Goal: Transaction & Acquisition: Purchase product/service

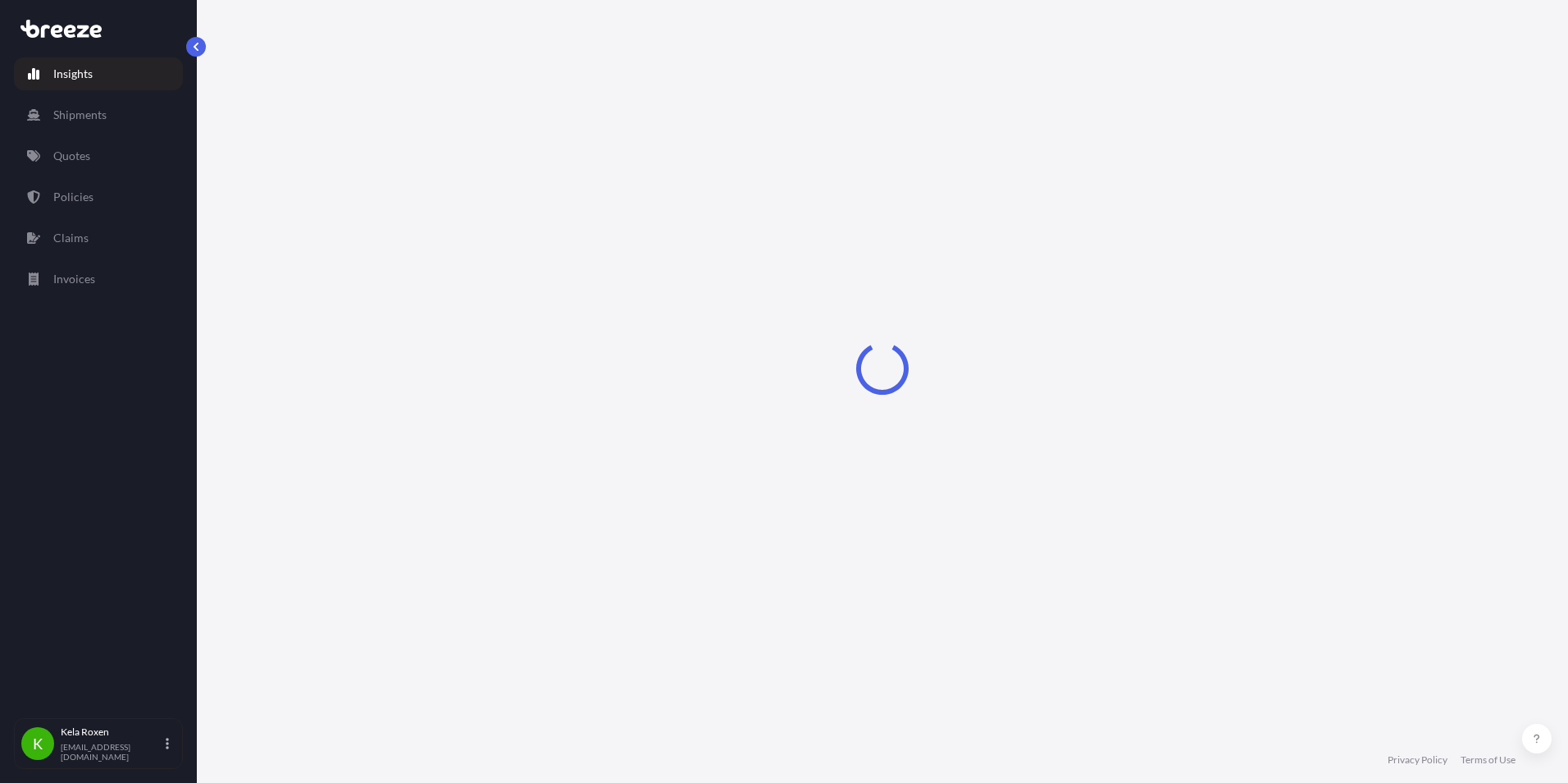
select select "2025"
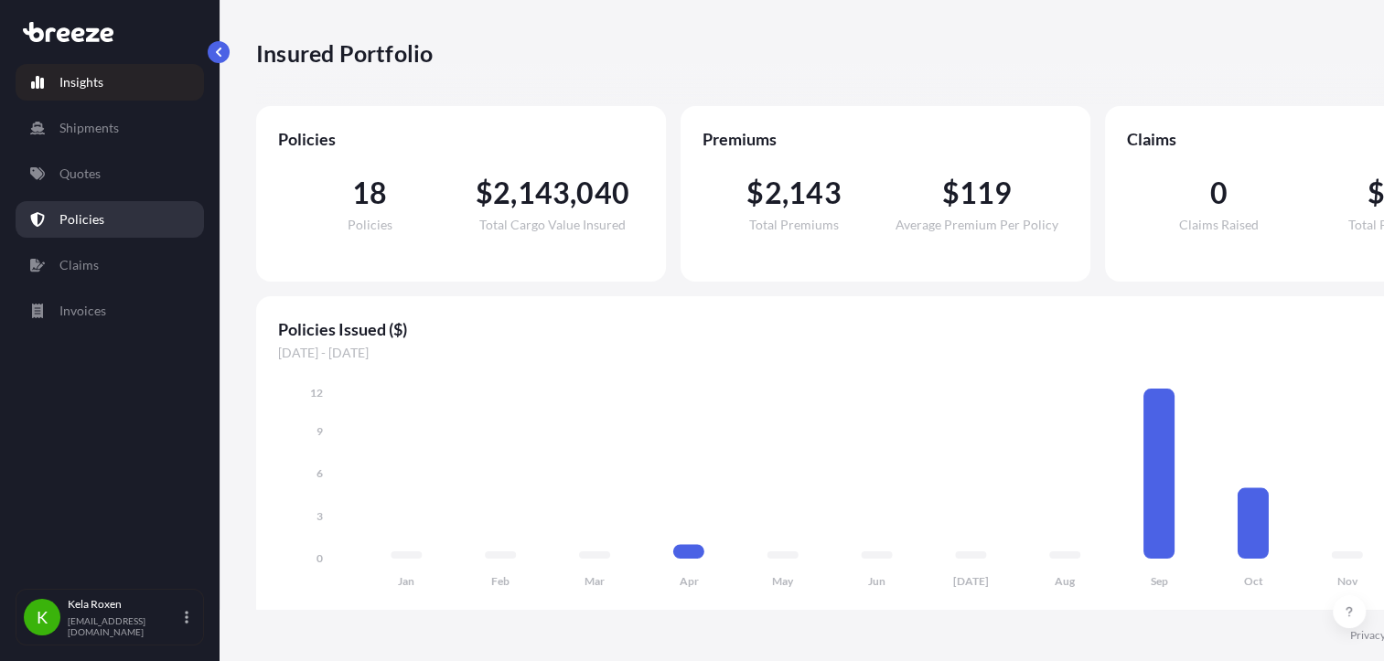
click at [99, 218] on p "Policies" at bounding box center [81, 219] width 45 height 18
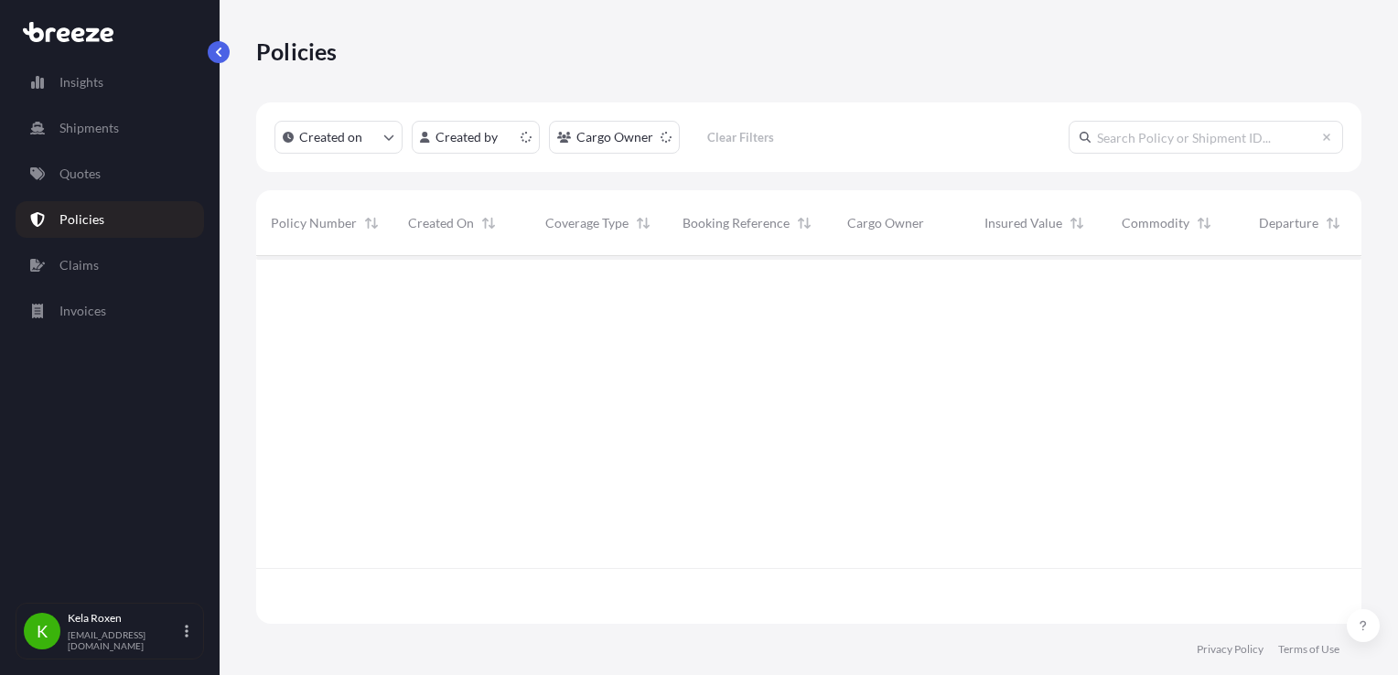
scroll to position [364, 1090]
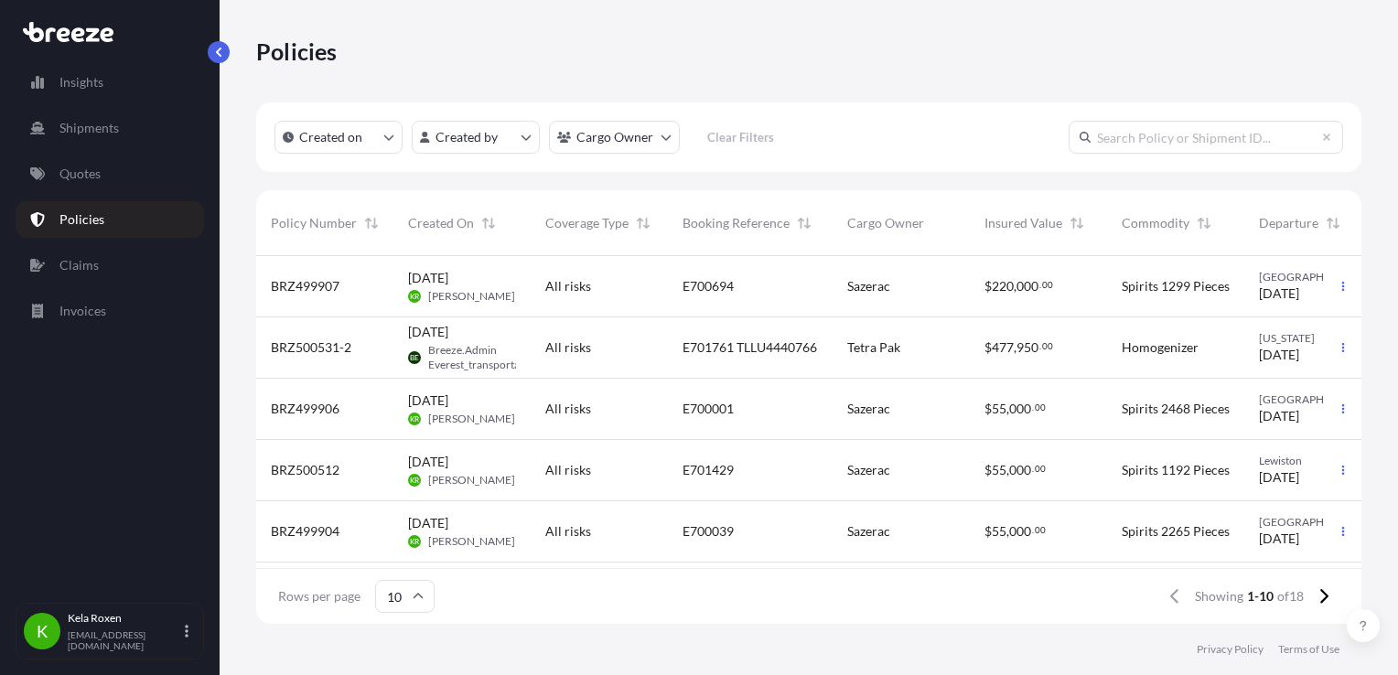
click at [1142, 146] on input "text" at bounding box center [1206, 137] width 274 height 33
paste input "E700694"
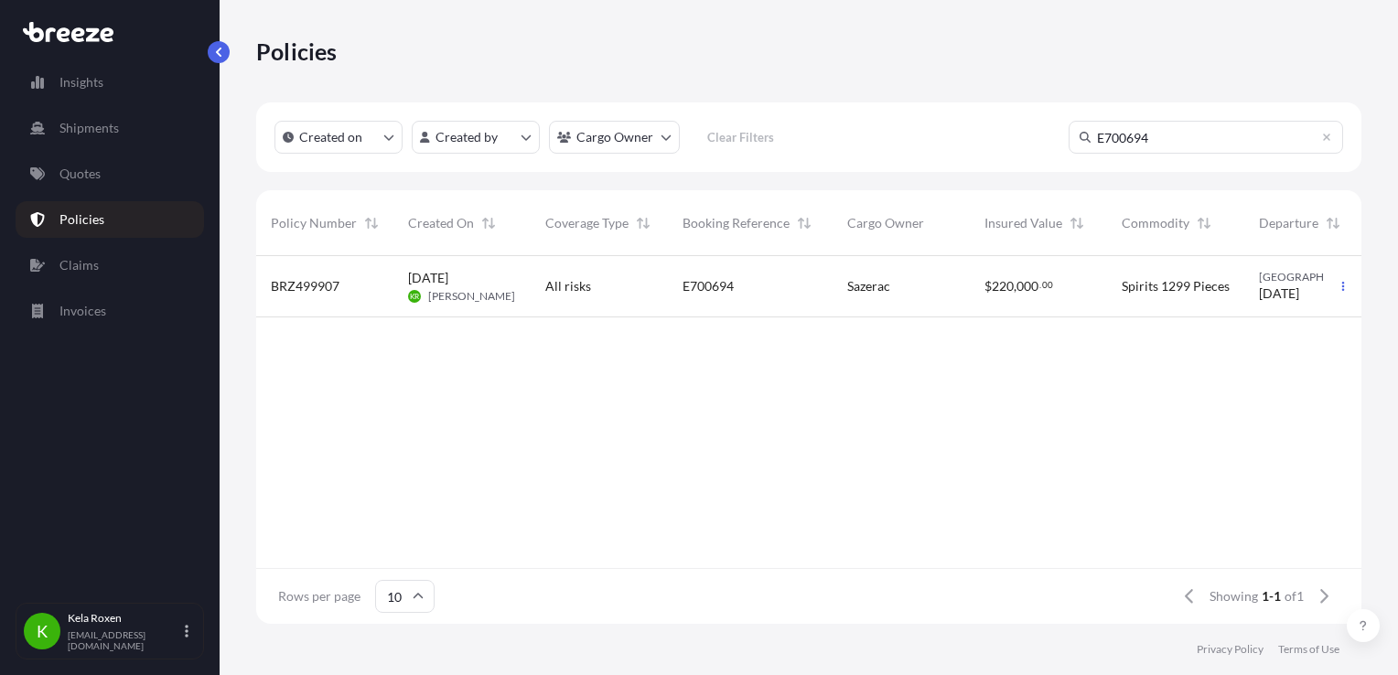
type input "E700694"
click at [499, 272] on div "[DATE] KR Kela Roxen" at bounding box center [462, 286] width 108 height 35
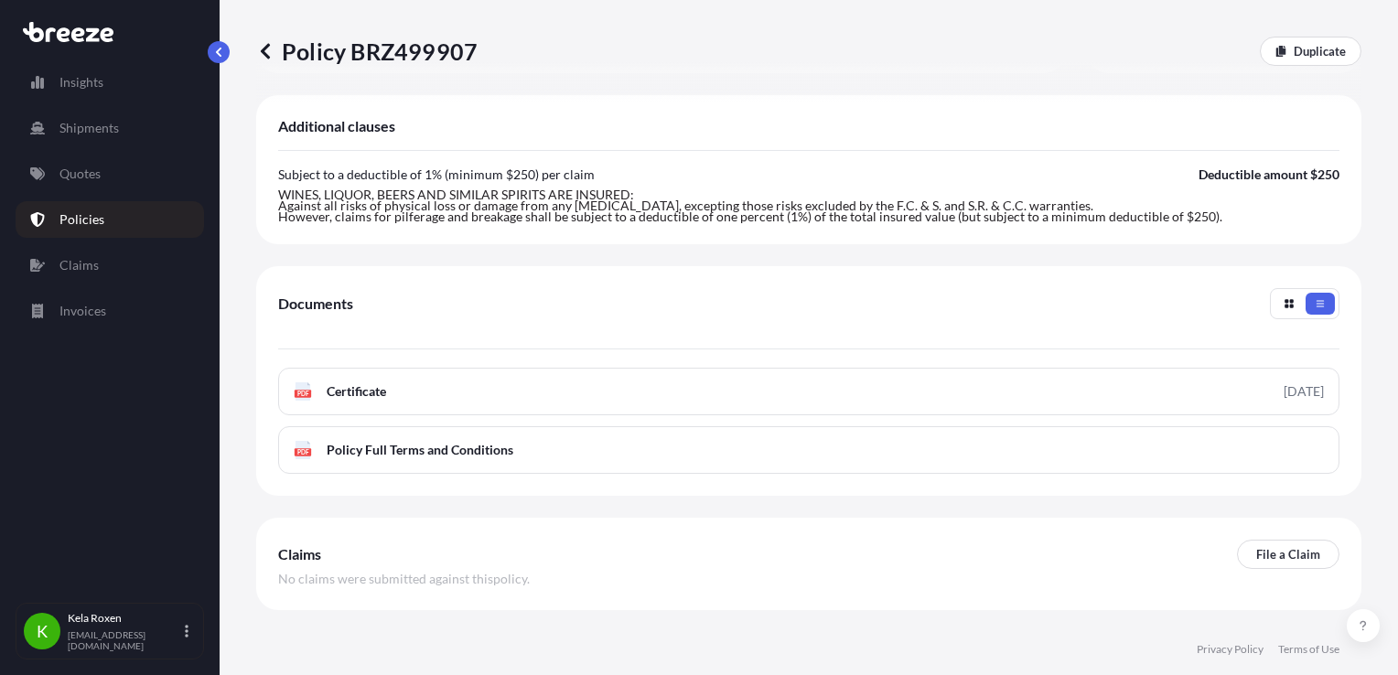
scroll to position [679, 0]
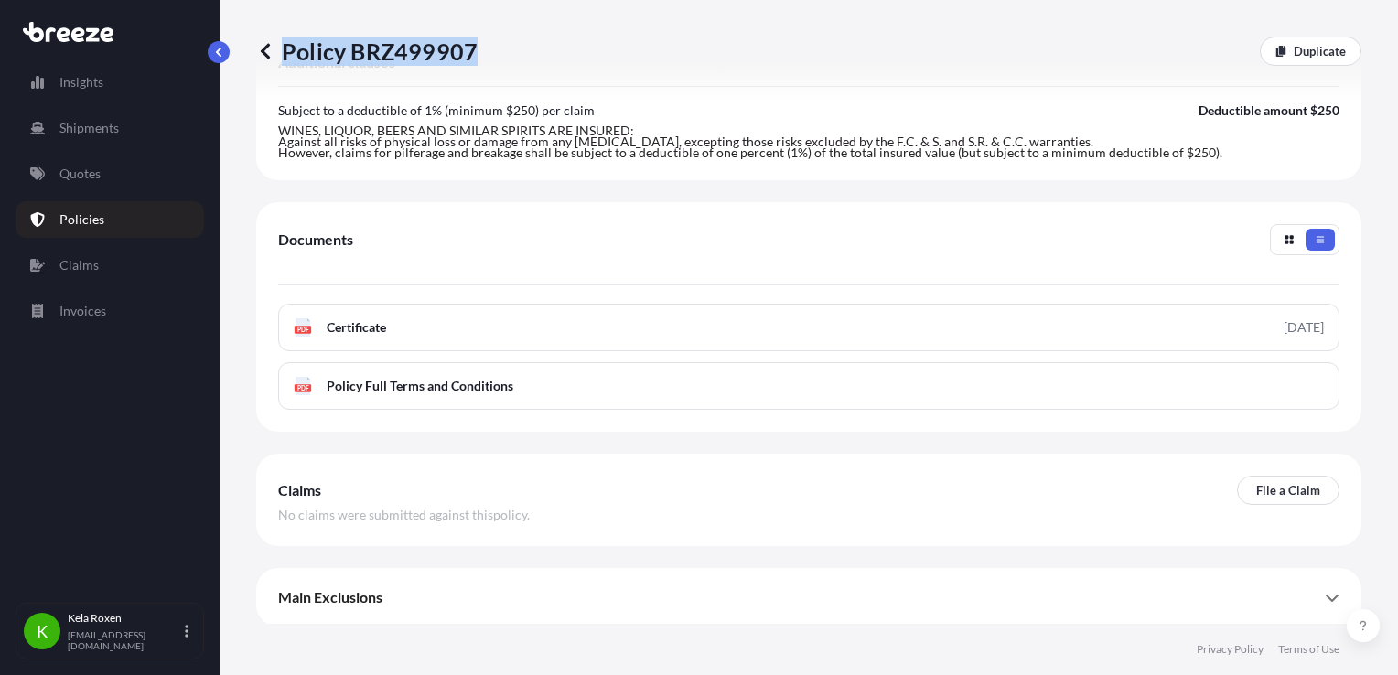
click at [471, 48] on div "Policy BRZ499907 Duplicate" at bounding box center [808, 51] width 1105 height 29
drag, startPoint x: 471, startPoint y: 48, endPoint x: 454, endPoint y: 49, distance: 17.4
copy p "Policy BRZ499907"
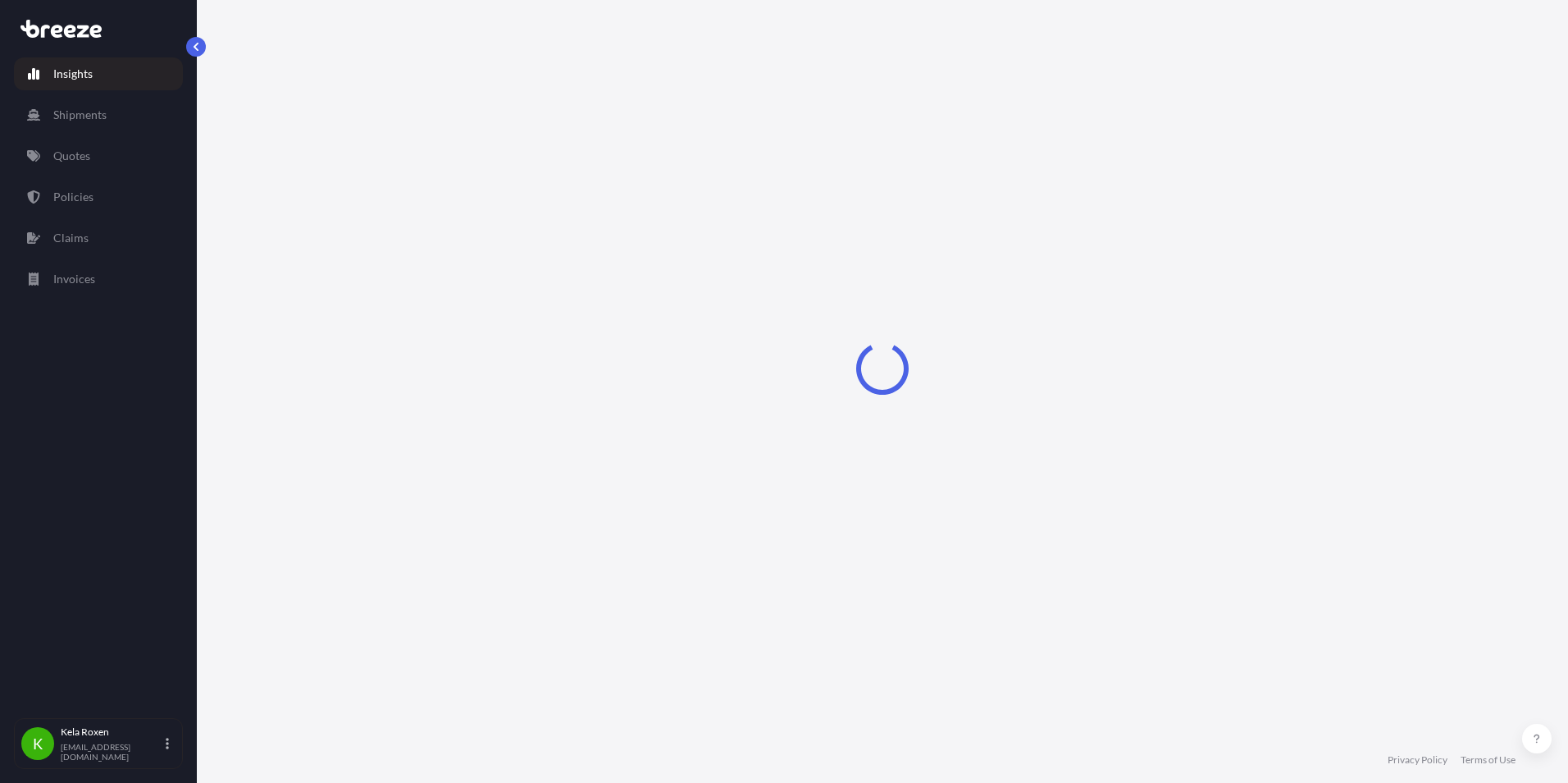
select select "2025"
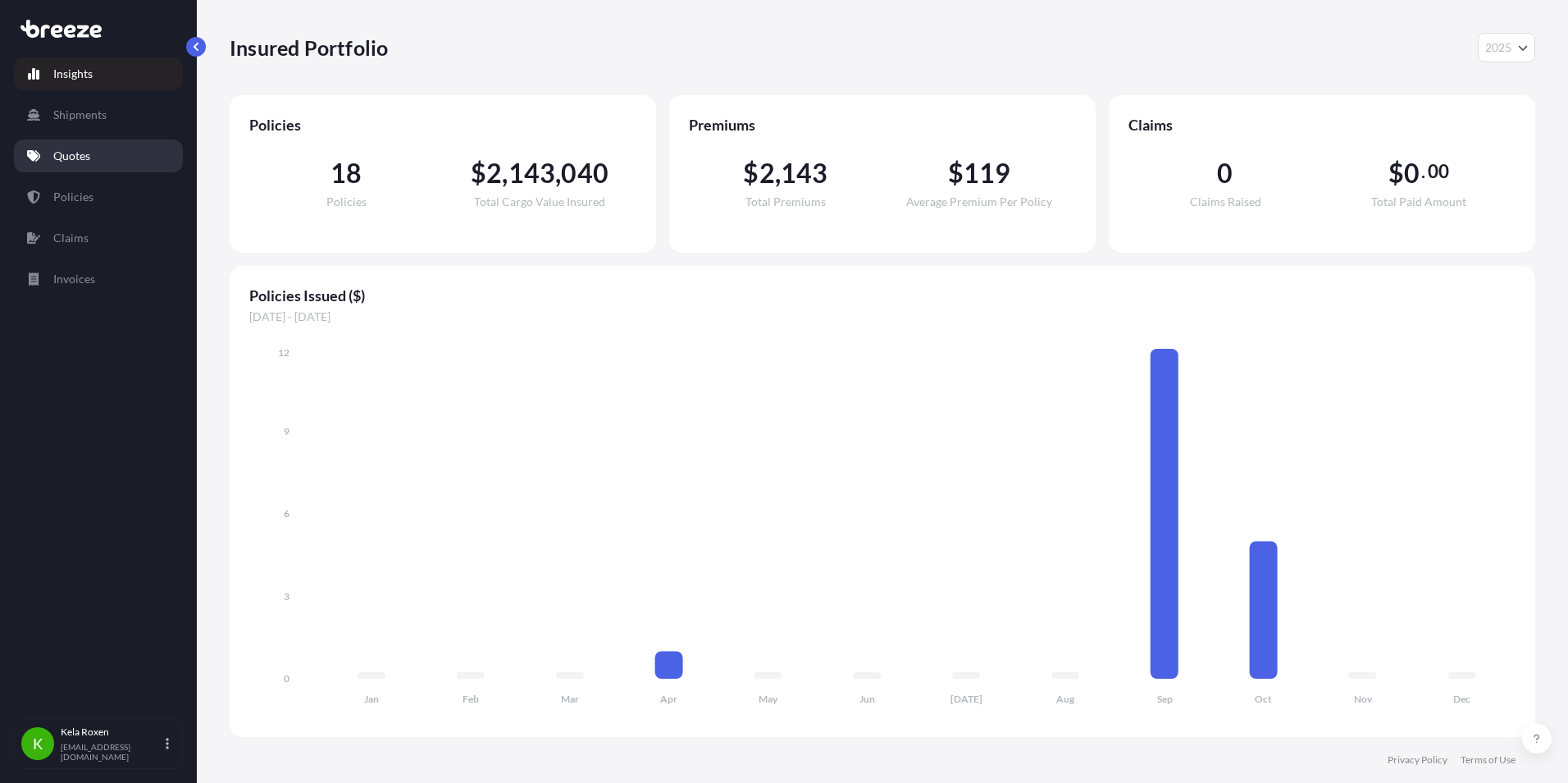
click at [82, 154] on p "Quotes" at bounding box center [71, 156] width 37 height 16
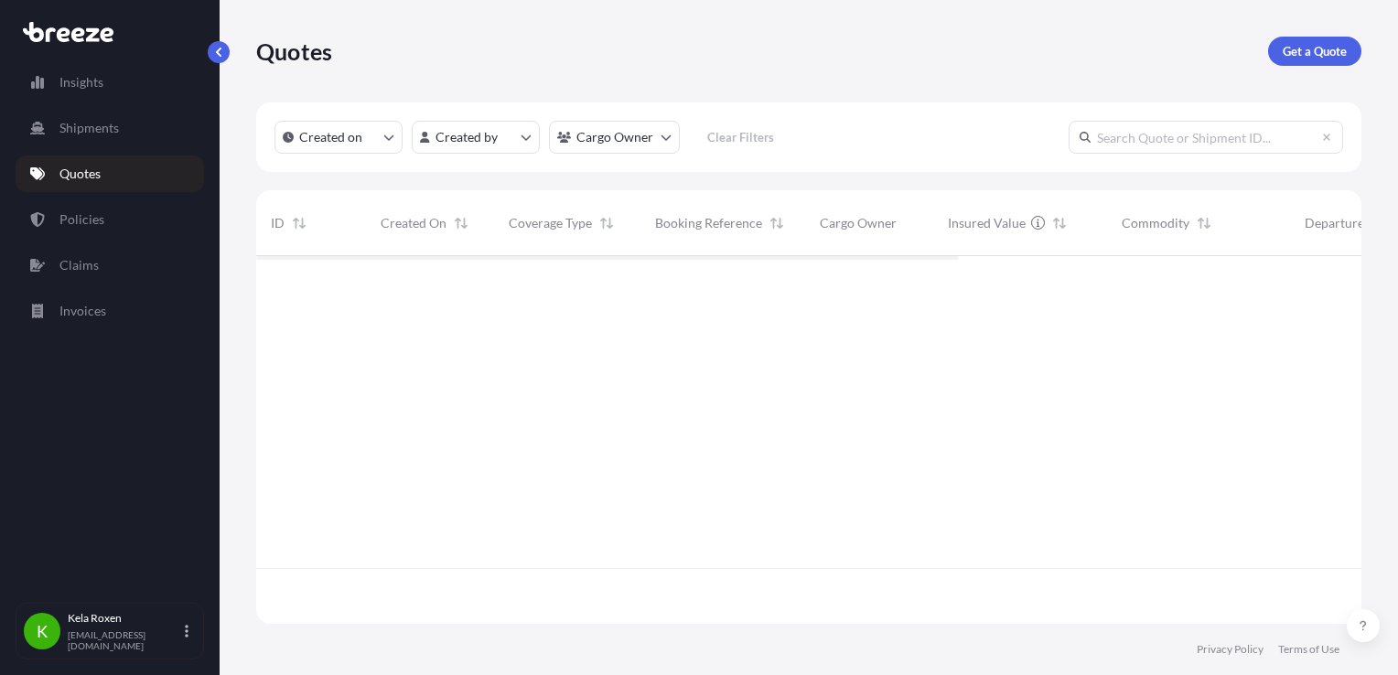
scroll to position [15, 15]
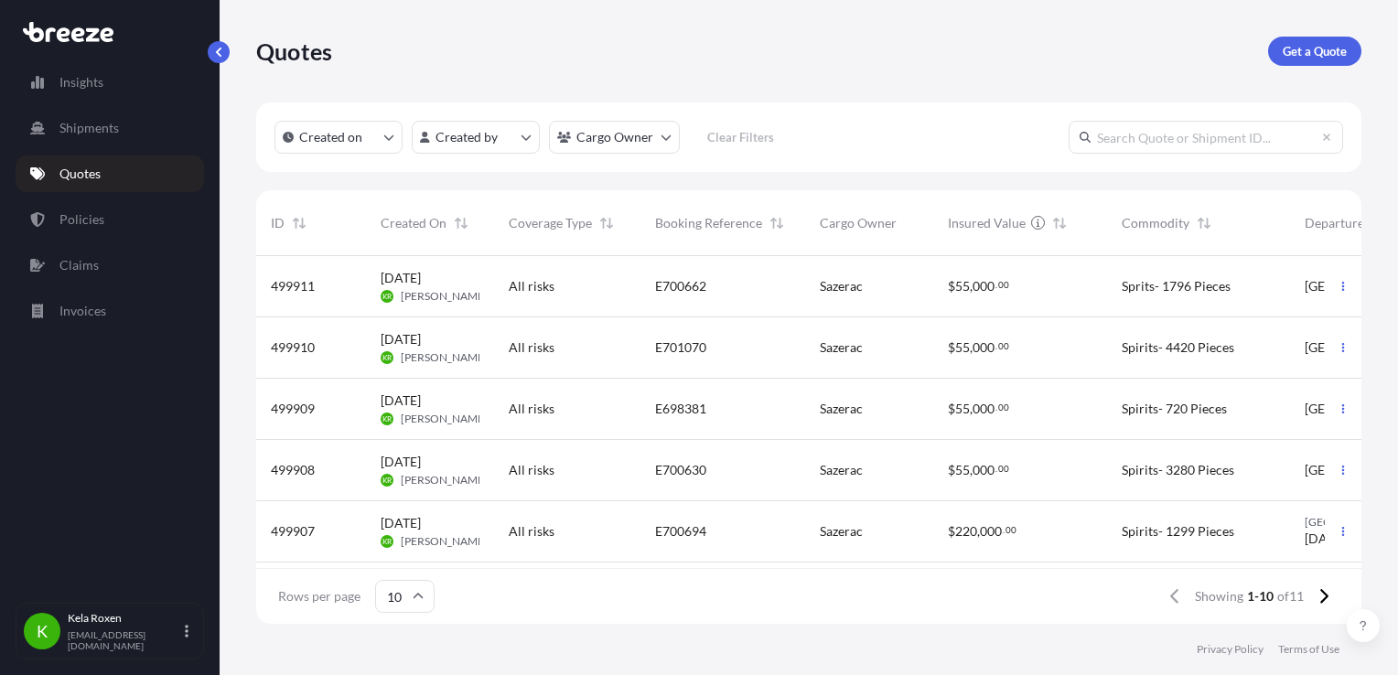
click at [1186, 141] on input "text" at bounding box center [1206, 137] width 274 height 33
paste input "E697672"
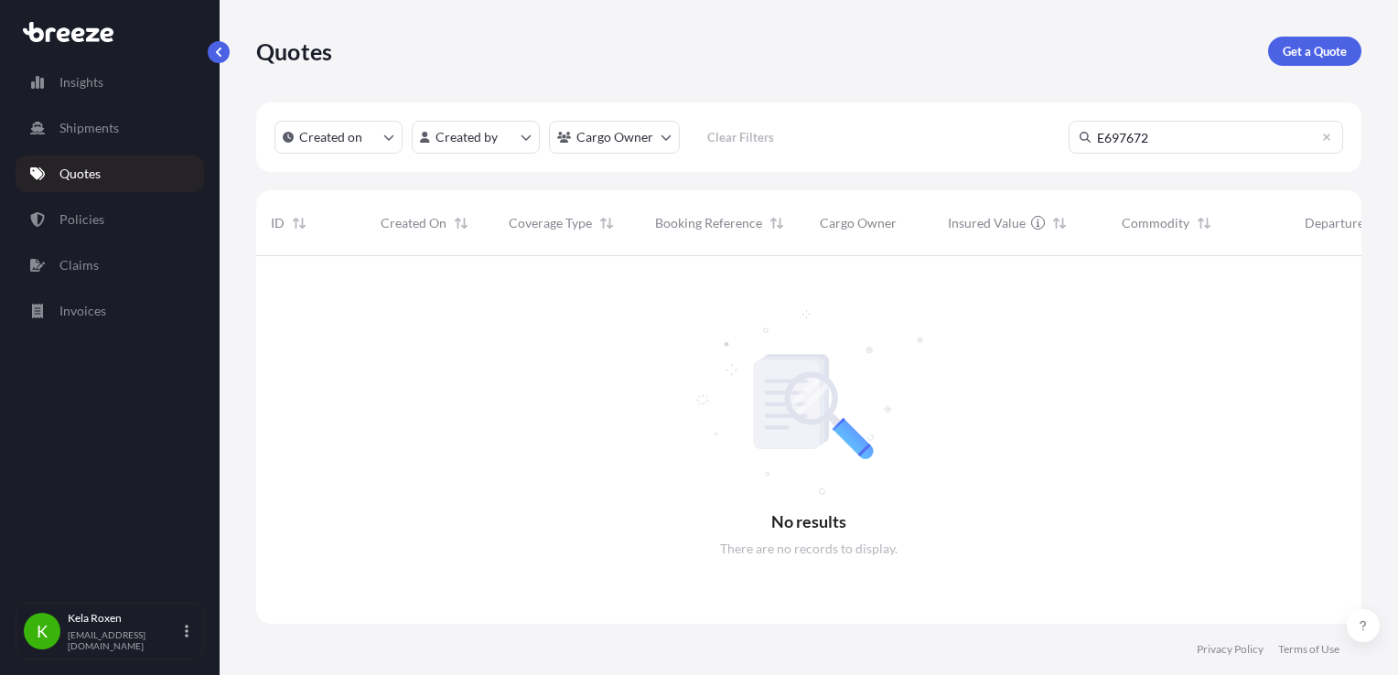
scroll to position [420, 1090]
type input "E697672"
click at [1149, 134] on input "E697672" at bounding box center [1206, 137] width 274 height 33
click at [103, 166] on link "Quotes" at bounding box center [110, 174] width 188 height 37
click at [105, 210] on link "Policies" at bounding box center [110, 219] width 188 height 37
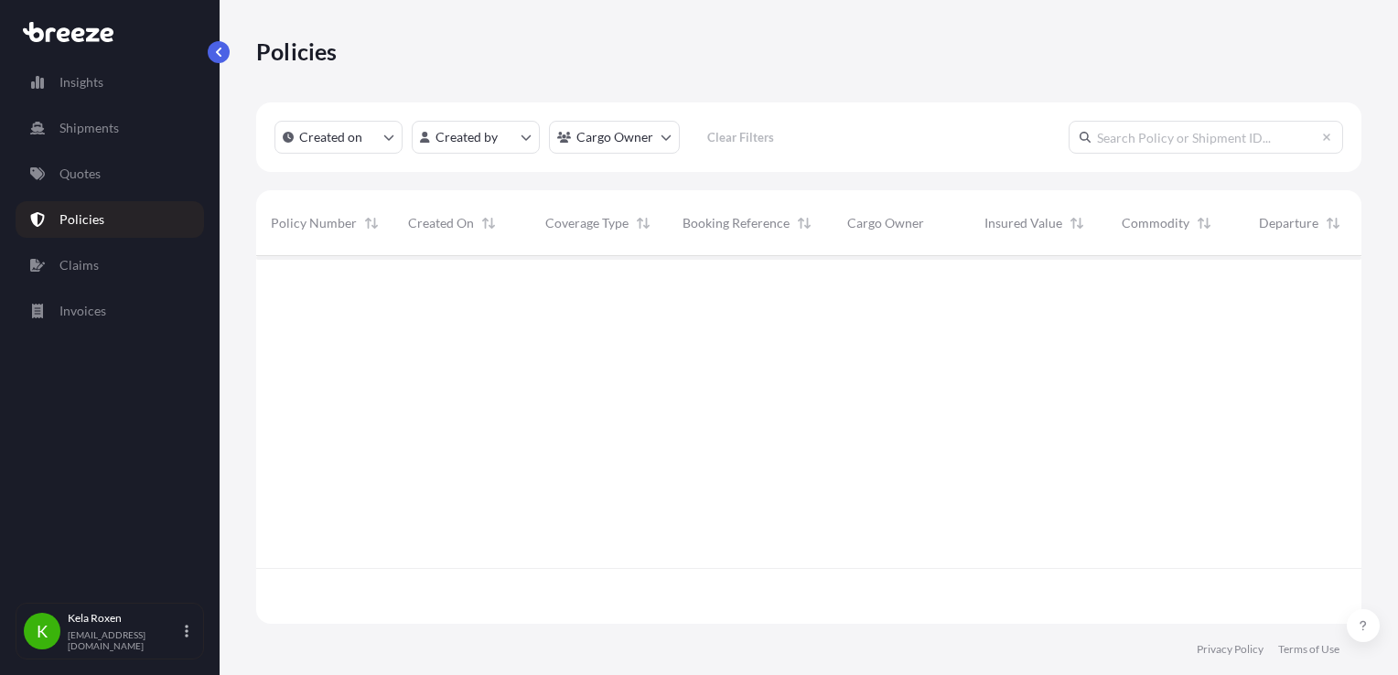
scroll to position [364, 1090]
click at [1211, 131] on input "text" at bounding box center [1206, 137] width 274 height 33
paste input "E697672"
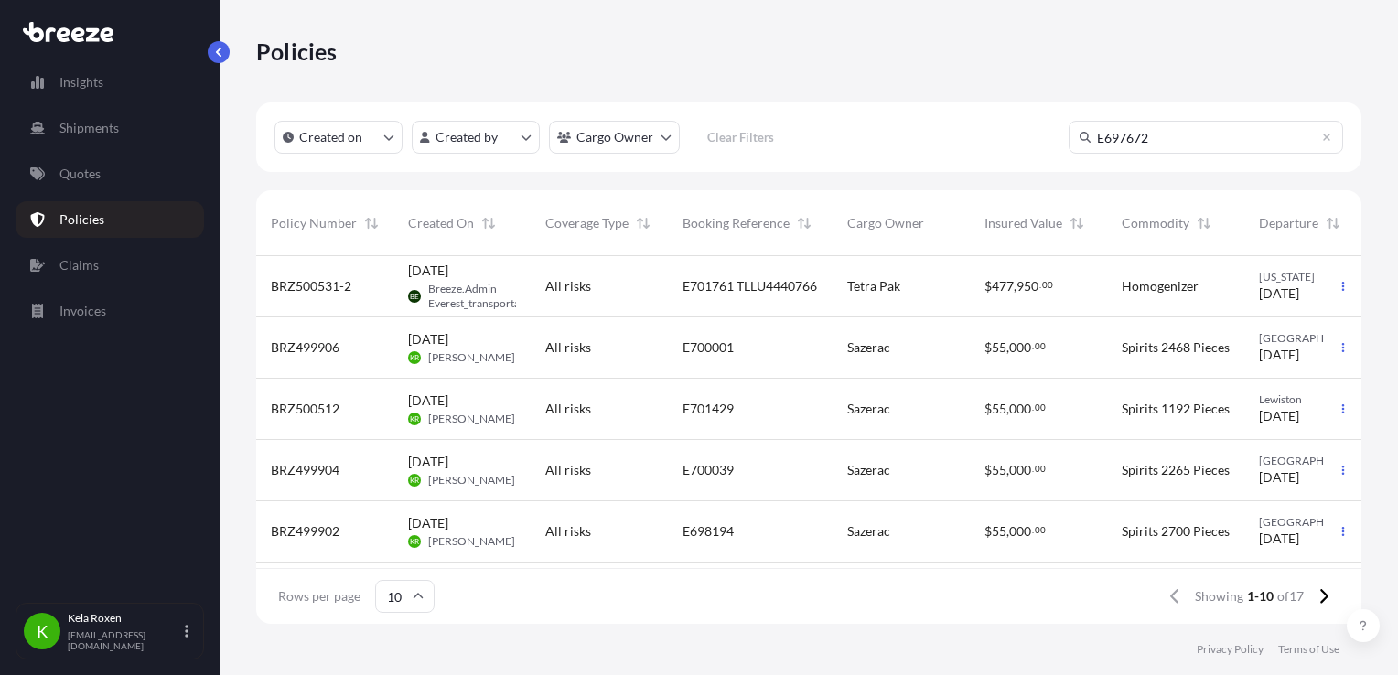
scroll to position [420, 1090]
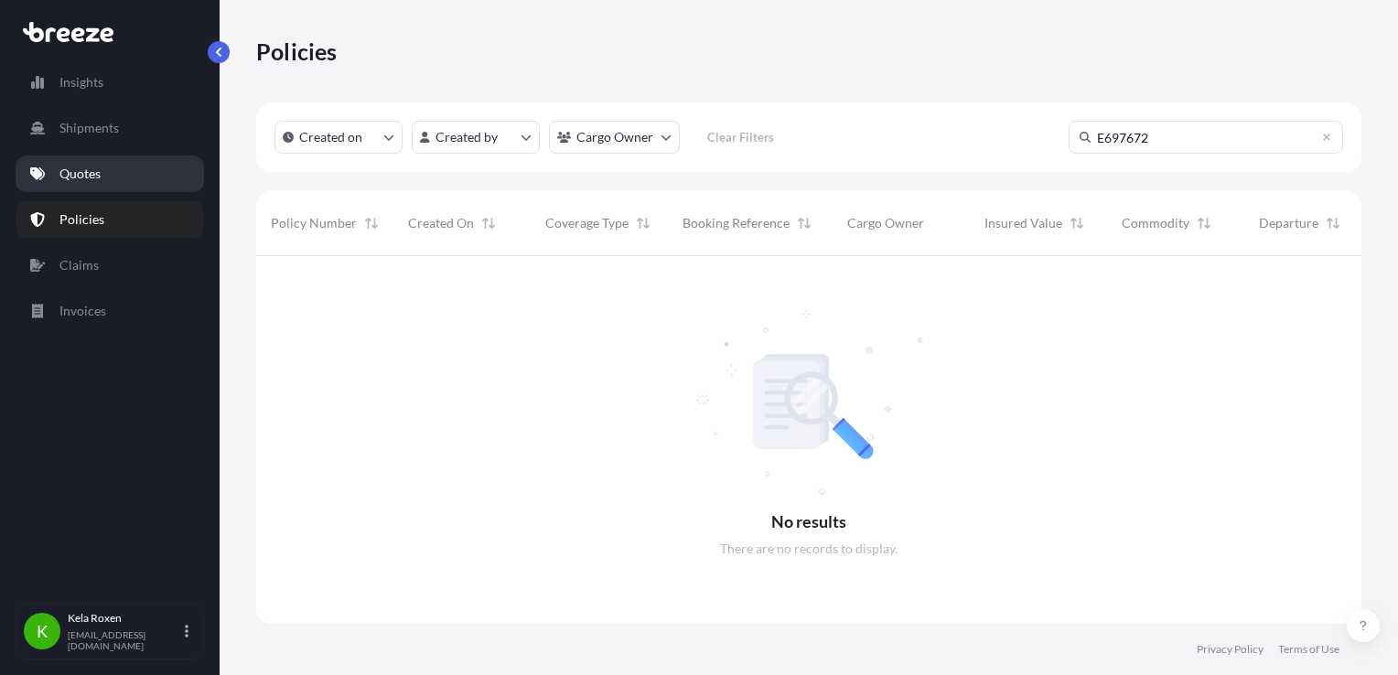
type input "E697672"
click at [87, 171] on p "Quotes" at bounding box center [79, 174] width 41 height 18
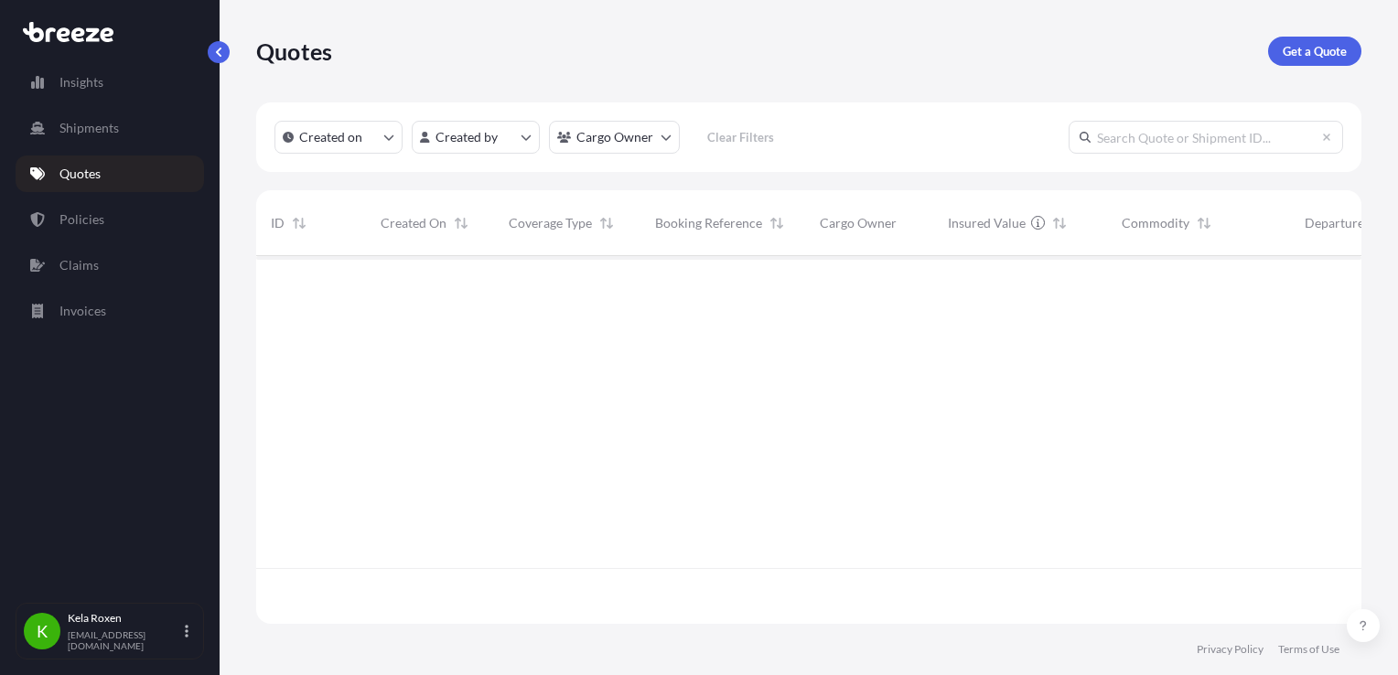
scroll to position [364, 1090]
click at [1290, 53] on p "Get a Quote" at bounding box center [1315, 51] width 64 height 18
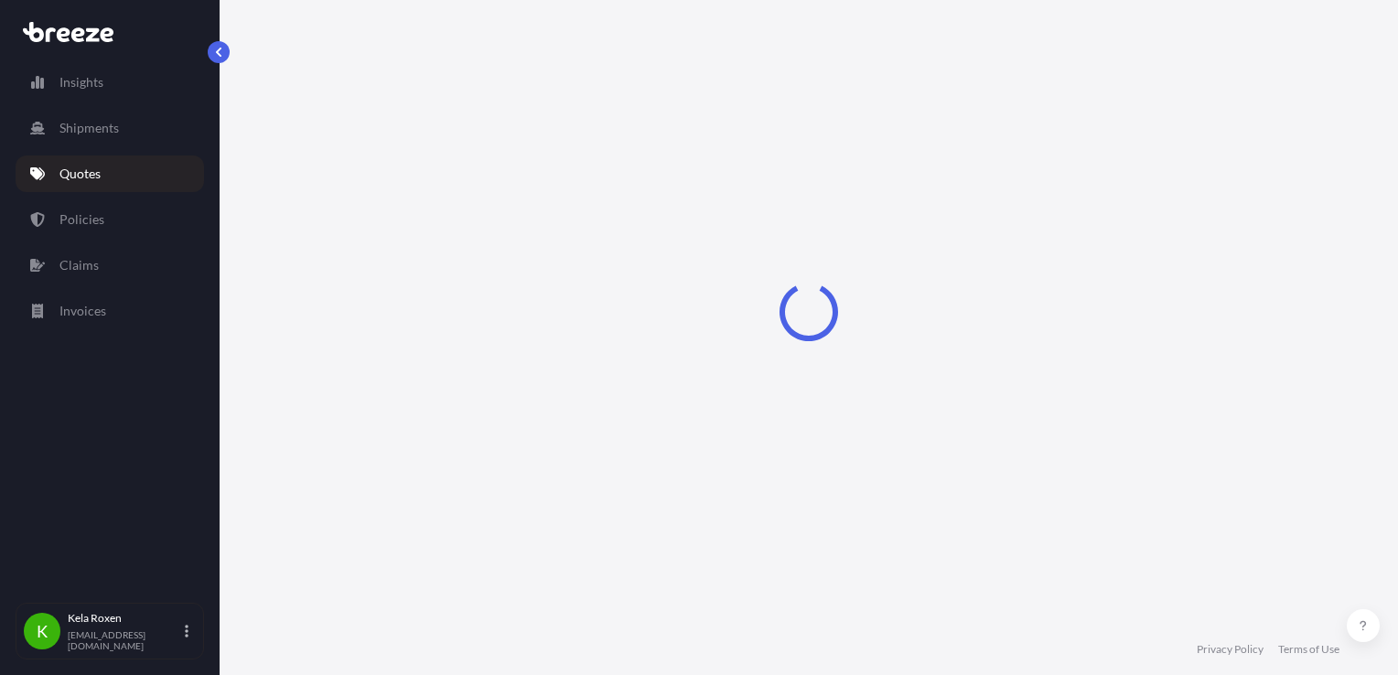
scroll to position [29, 0]
select select "Sea"
select select "1"
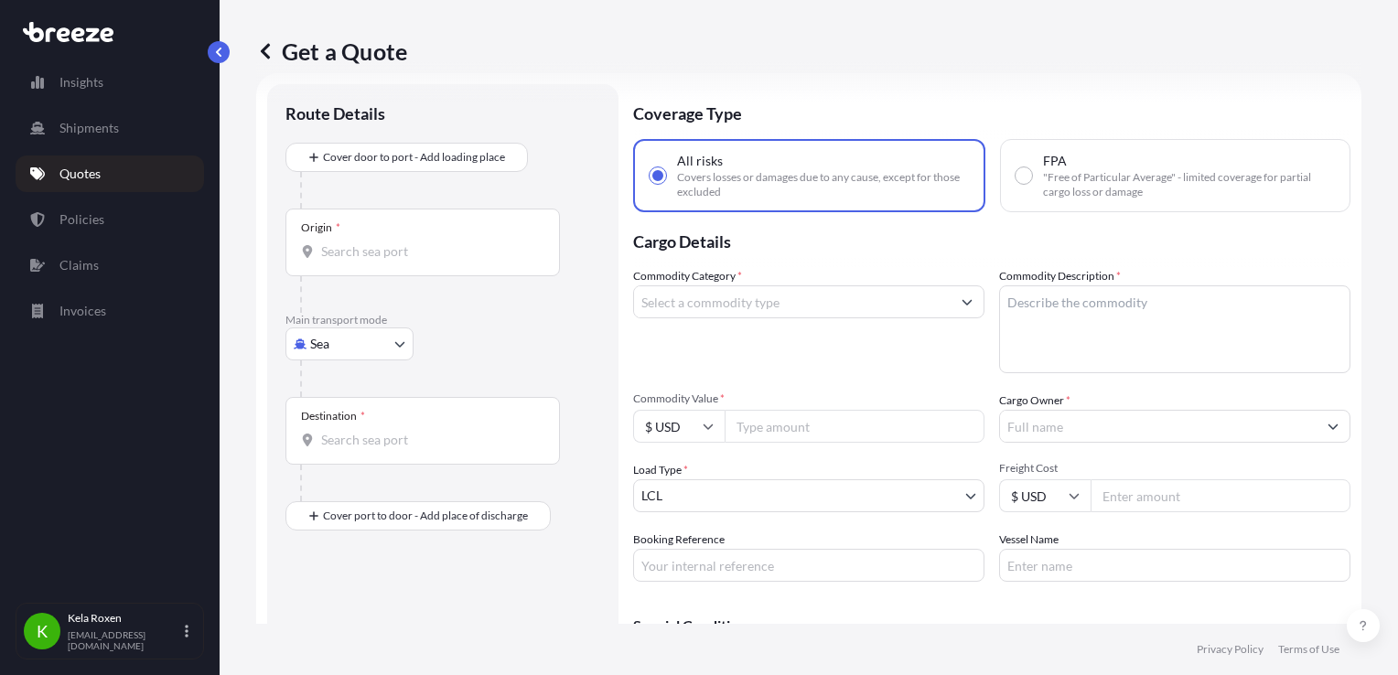
click at [357, 342] on body "Insights Shipments Quotes Policies Claims Invoices K Kela Roxen kela@everest-ts…" at bounding box center [699, 337] width 1398 height 675
click at [339, 448] on span "Road" at bounding box center [334, 456] width 29 height 18
select select "Road"
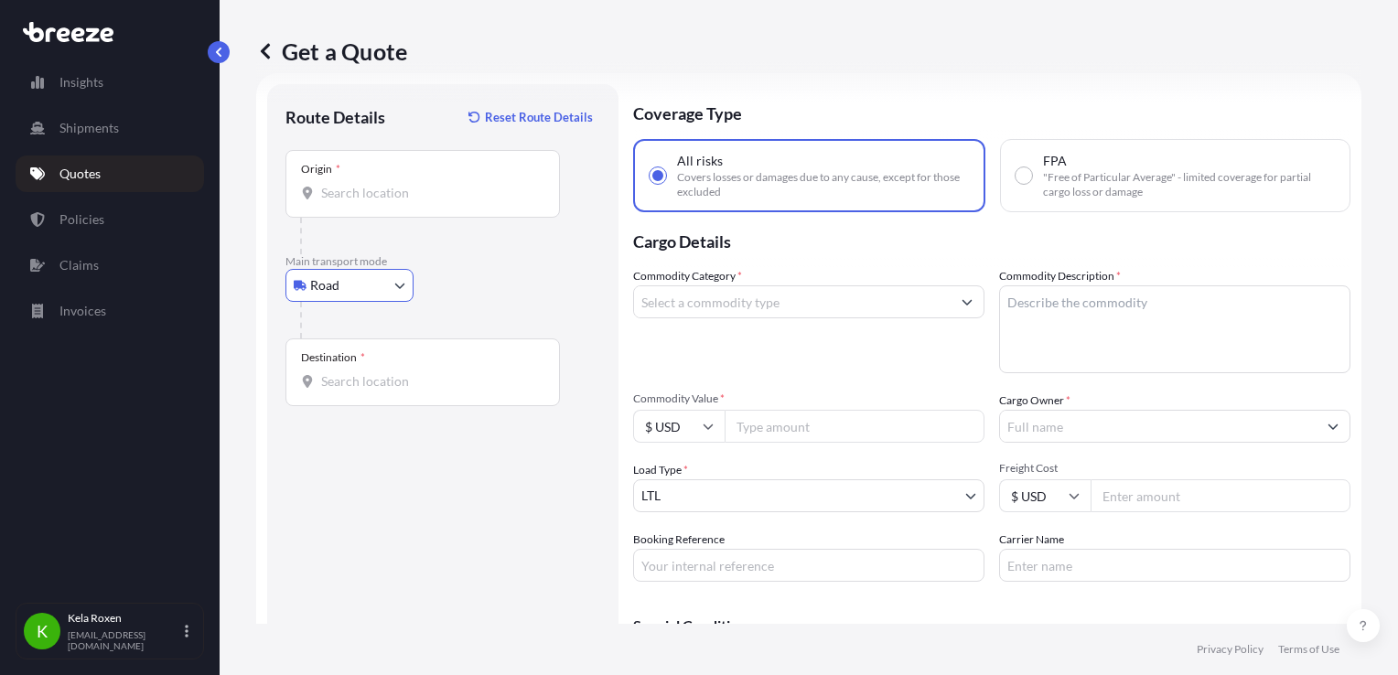
click at [395, 203] on div "Origin *" at bounding box center [422, 184] width 274 height 68
click at [395, 202] on input "Origin *" at bounding box center [429, 193] width 216 height 18
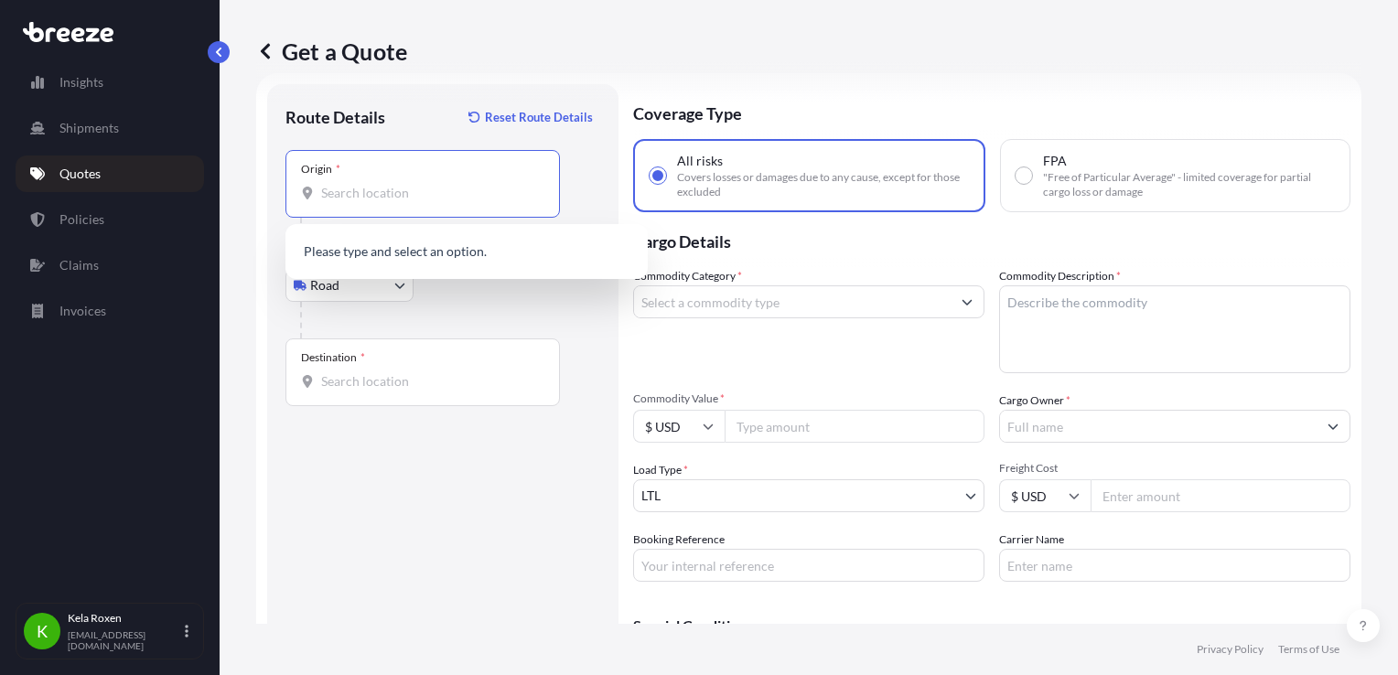
paste input "800 AMERICAN DRIVE, BARDSTOWN, Kentucky 40004"
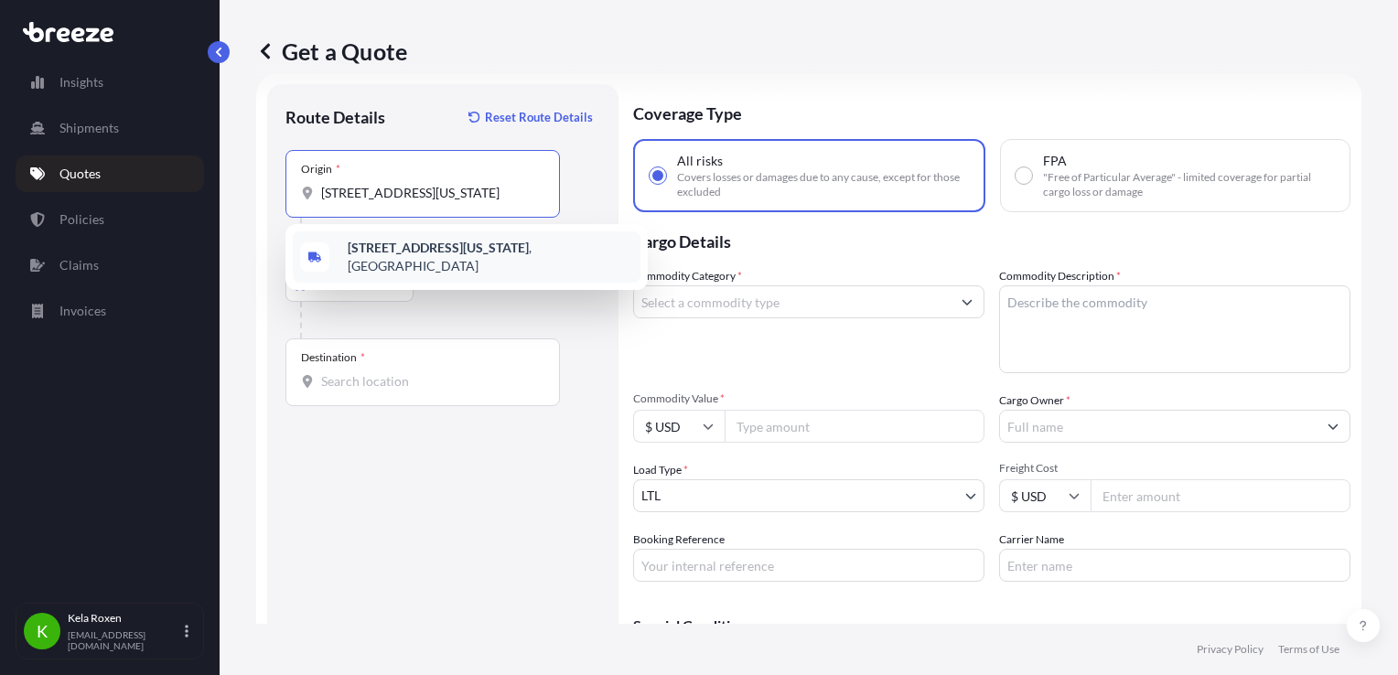
click at [457, 245] on b "800 American Drive, Bardstown, Kentucky 40004" at bounding box center [438, 248] width 181 height 16
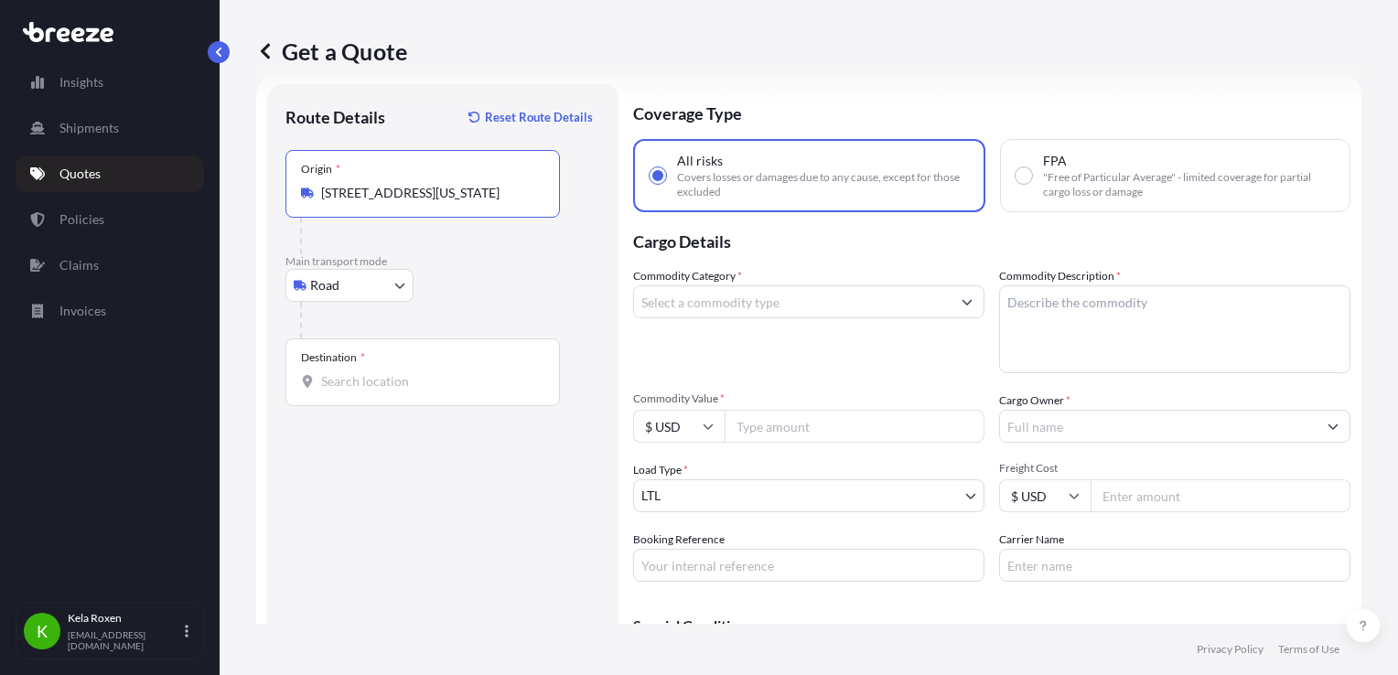
type input "800 American Drive, Bardstown, Kentucky 40004, USA"
click at [432, 373] on input "Destination *" at bounding box center [429, 381] width 216 height 18
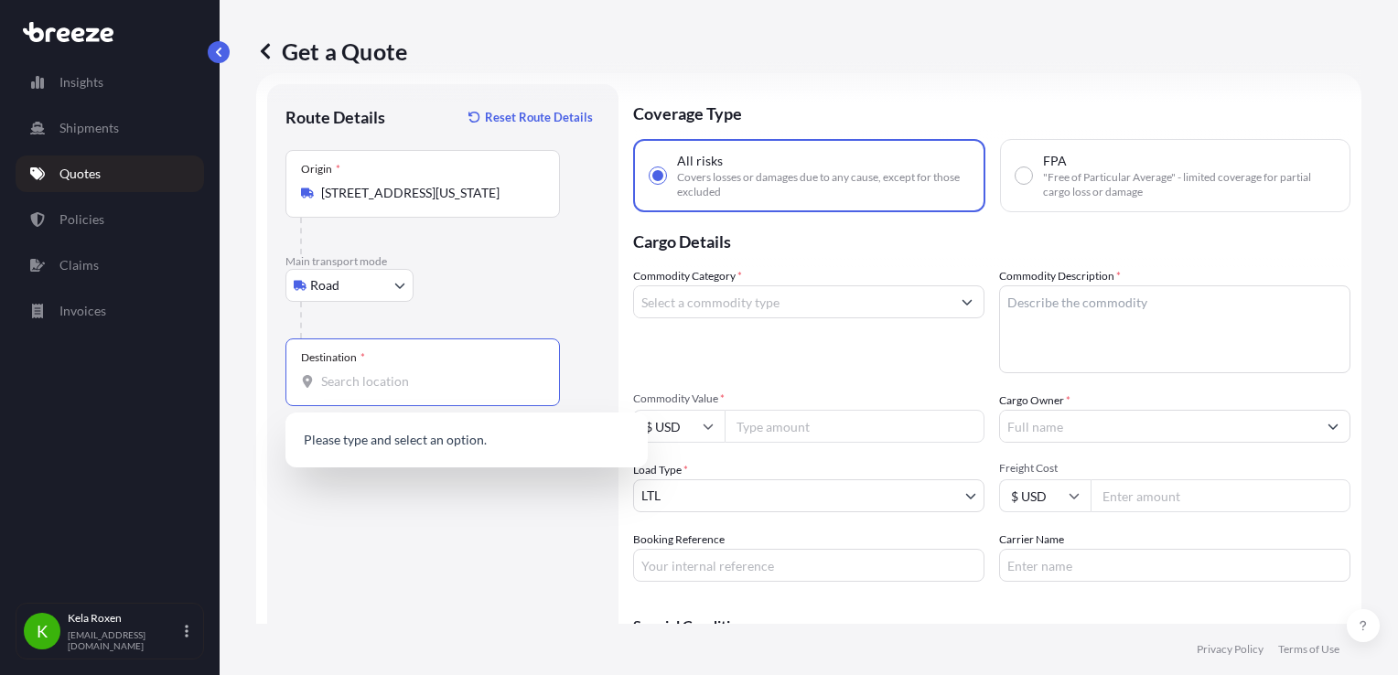
paste input "5901 BAUMHART ROAD, LORAIN, Ohio 44053"
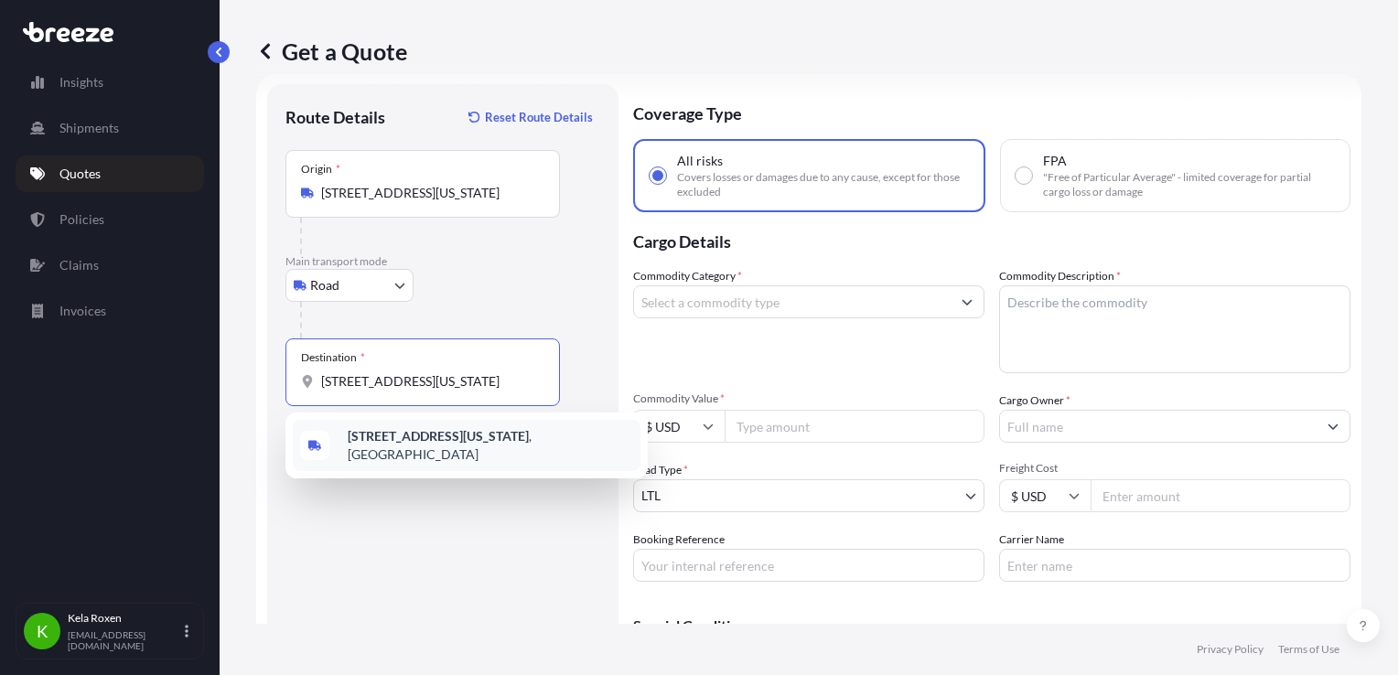
click at [575, 451] on div "5901 Baumhart Road, Lorain, Ohio 44053 , USA" at bounding box center [467, 445] width 348 height 51
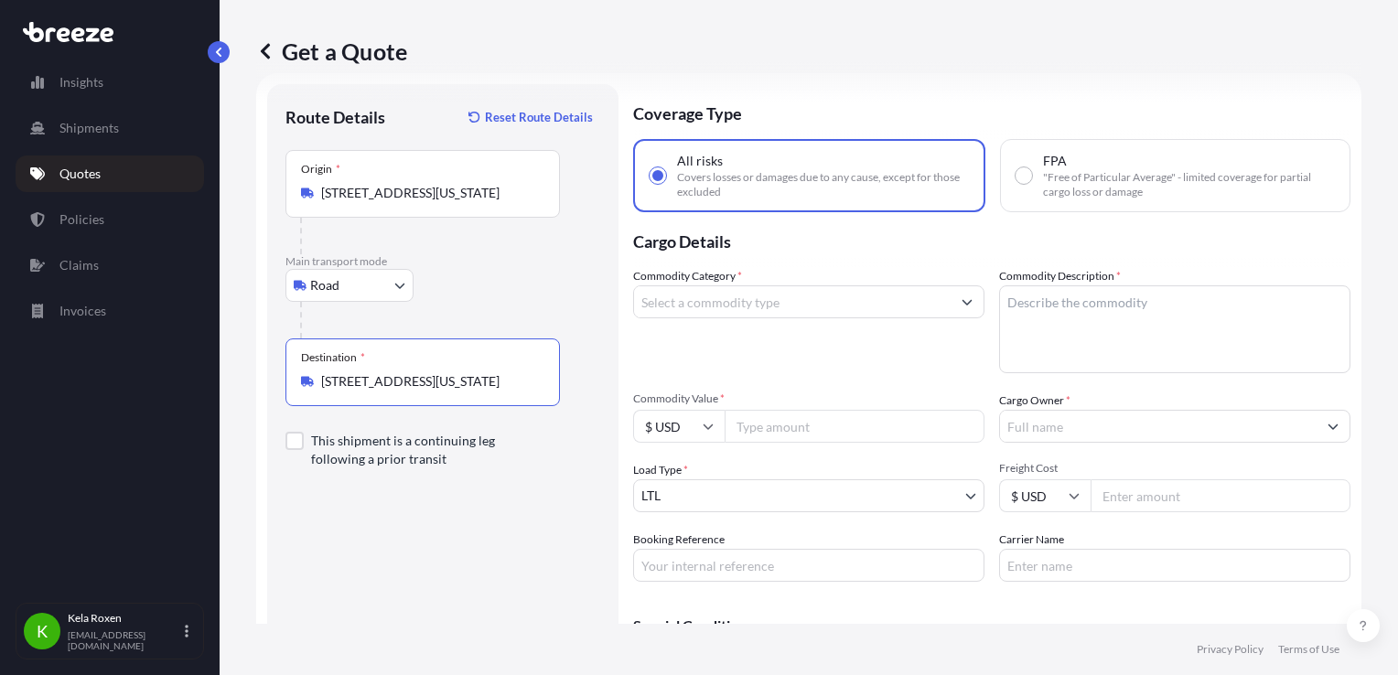
type input "5901 Baumhart Road, Lorain, Ohio 44053, USA"
click at [867, 299] on input "Commodity Category *" at bounding box center [792, 301] width 317 height 33
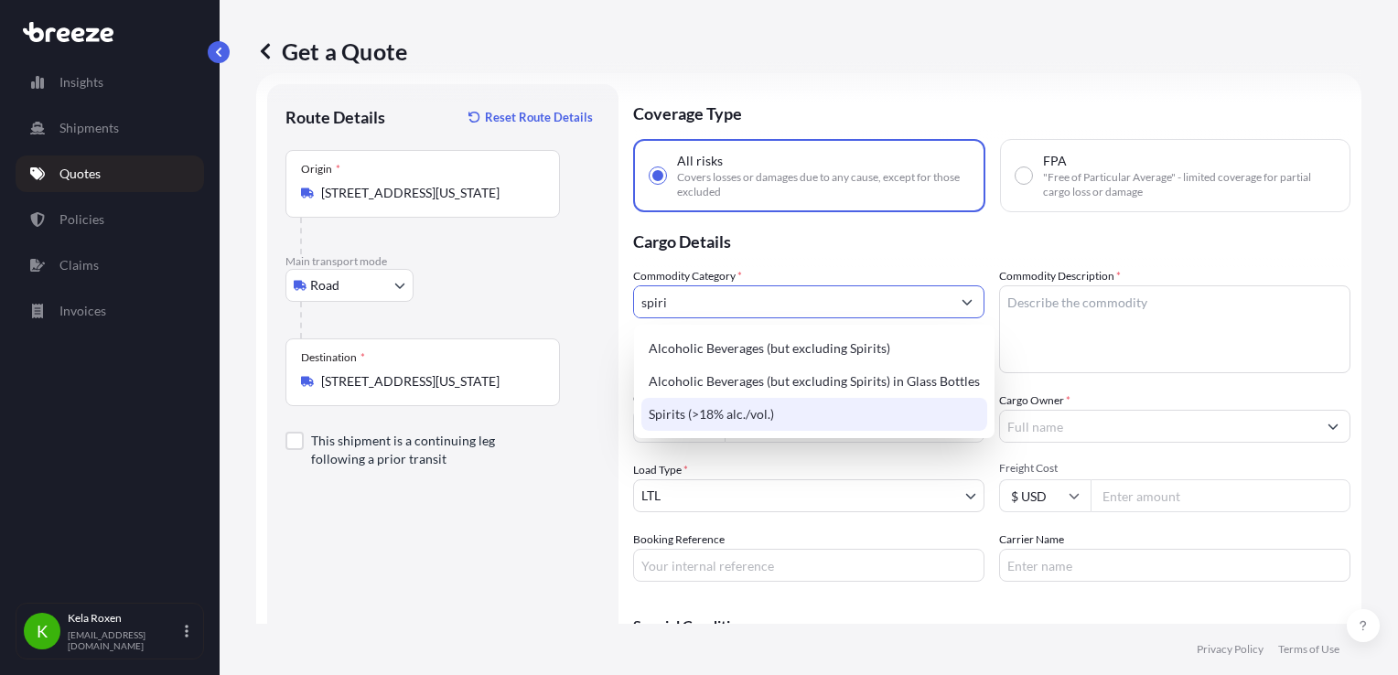
click at [855, 400] on div "Spirits (>18% alc./vol.)" at bounding box center [814, 414] width 346 height 33
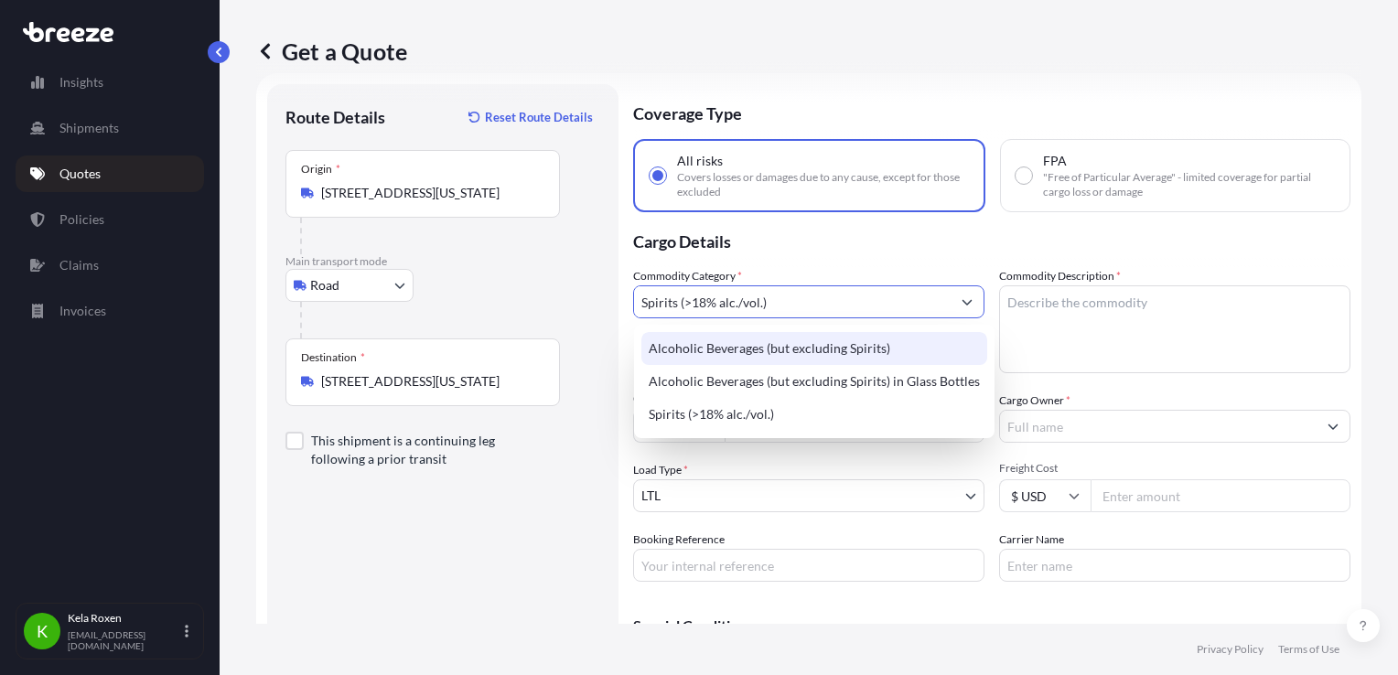
type input "Spirits (>18% alc./vol.)"
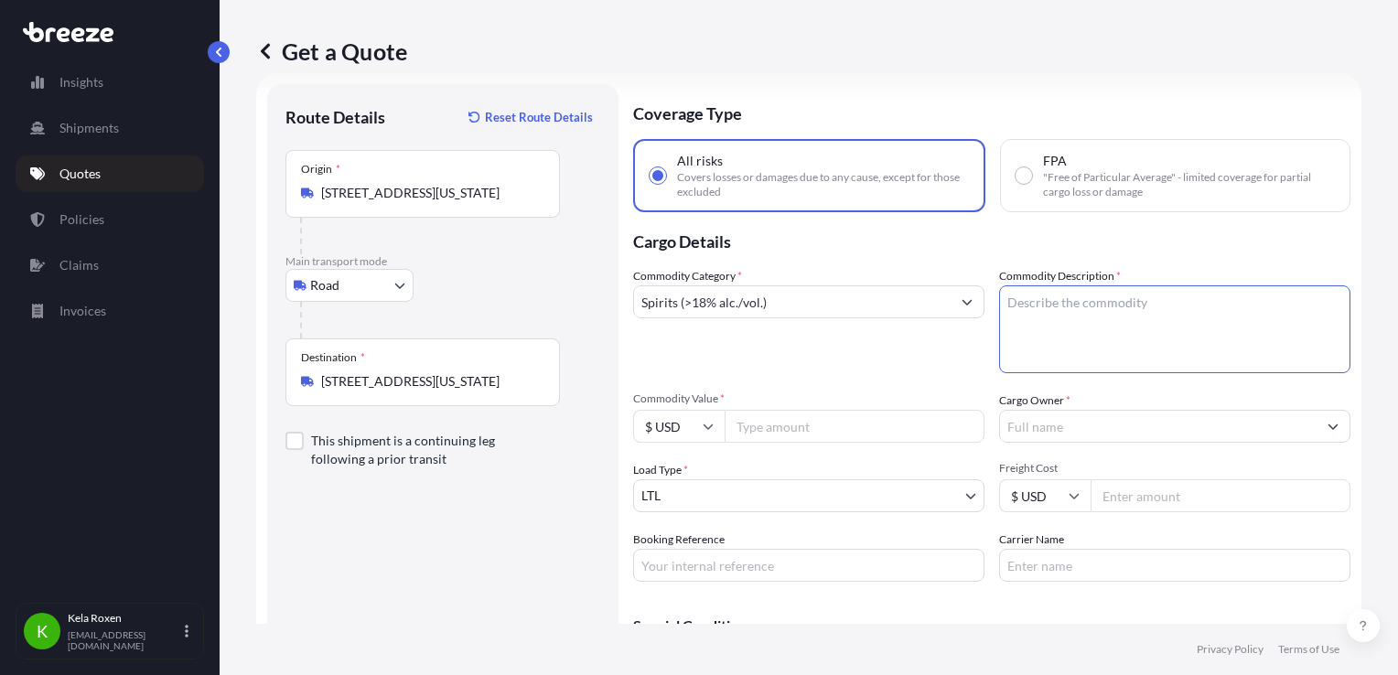
click at [1082, 324] on textarea "Commodity Description *" at bounding box center [1174, 329] width 351 height 88
type textarea "Spirits - 1376 Pieces"
click at [777, 425] on input "Commodity Value *" at bounding box center [855, 426] width 260 height 33
type input "50000"
click at [1112, 440] on input "Cargo Owner *" at bounding box center [1158, 426] width 317 height 33
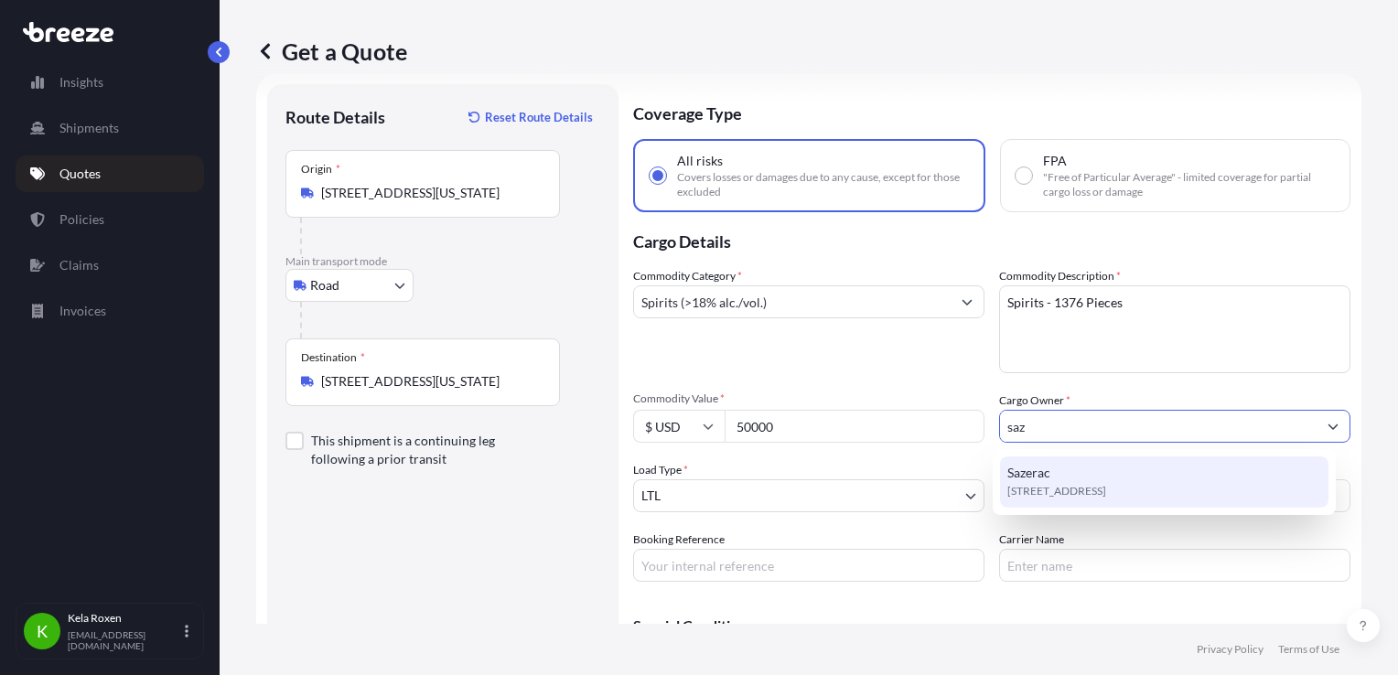
click at [1106, 485] on span "10101 Linn Station Rd, 40223, Louisville, United States" at bounding box center [1056, 491] width 99 height 18
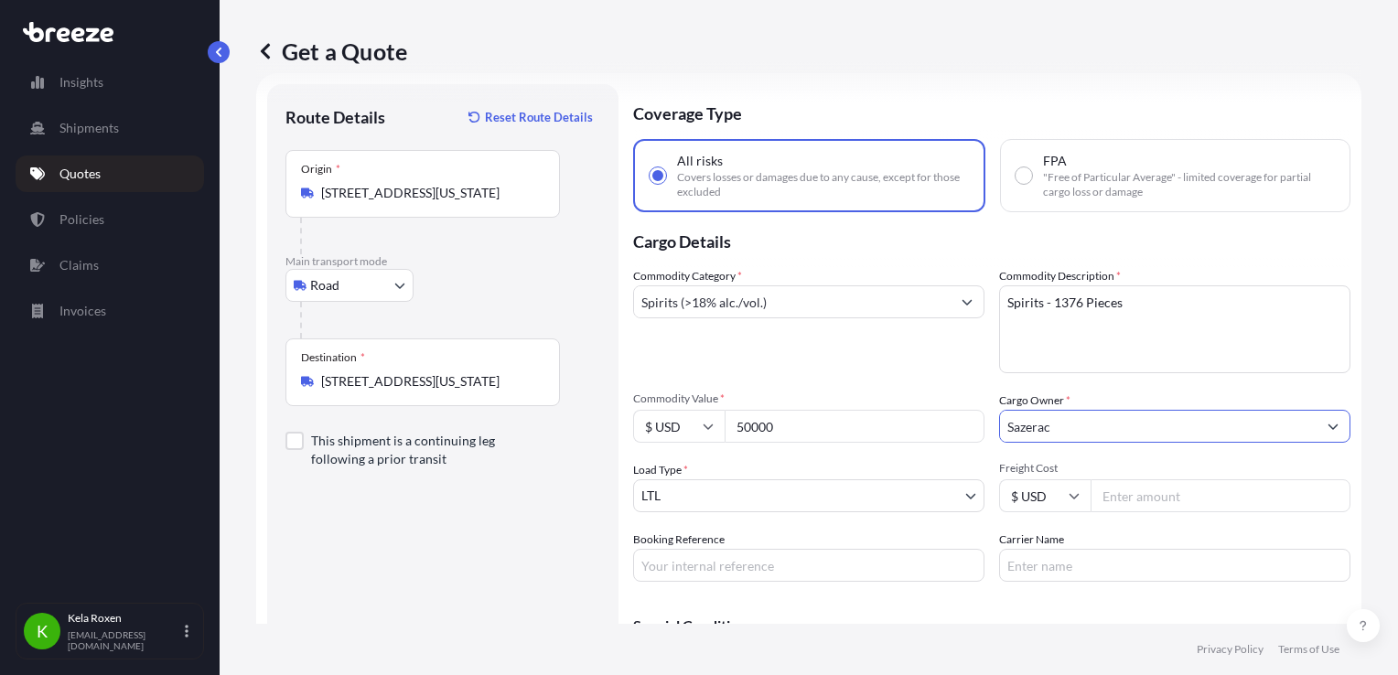
type input "Sazerac"
click at [826, 506] on body "12 options available. 7 options available. 1 option available. Insights Shipmen…" at bounding box center [699, 337] width 1398 height 675
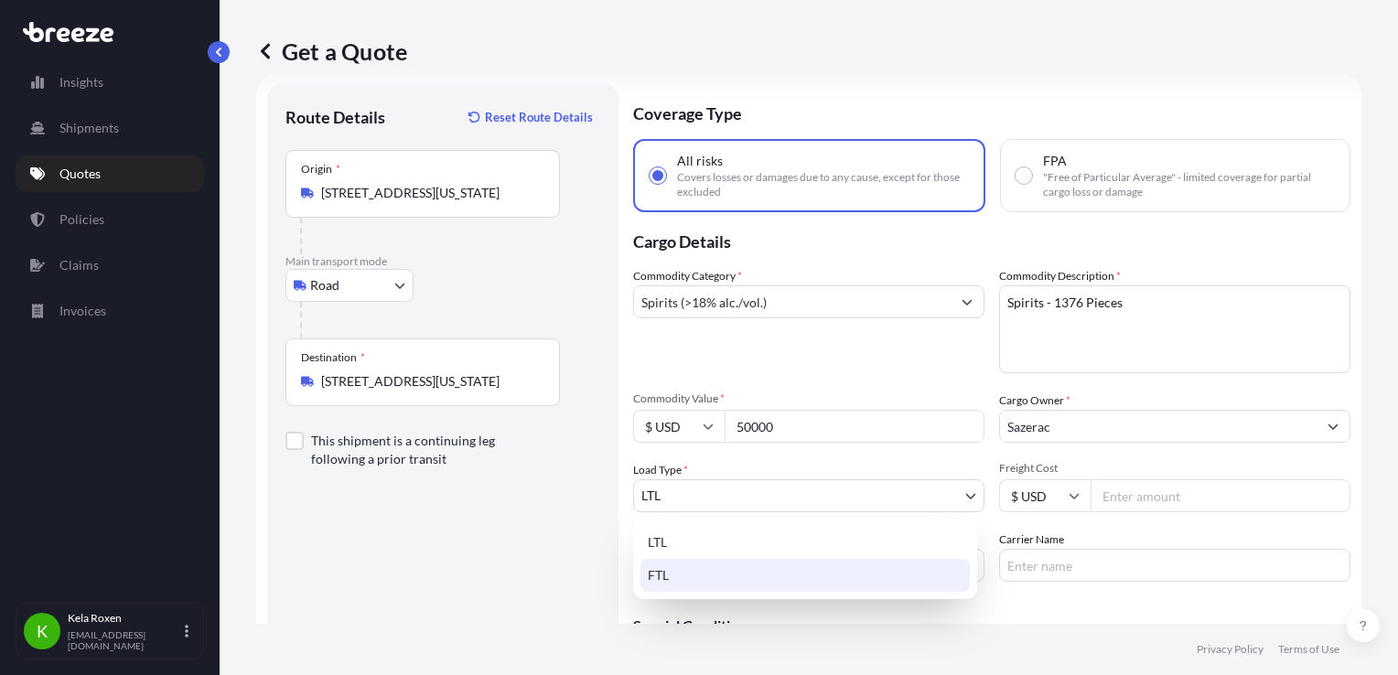
click at [787, 578] on div "FTL" at bounding box center [804, 575] width 329 height 33
select select "2"
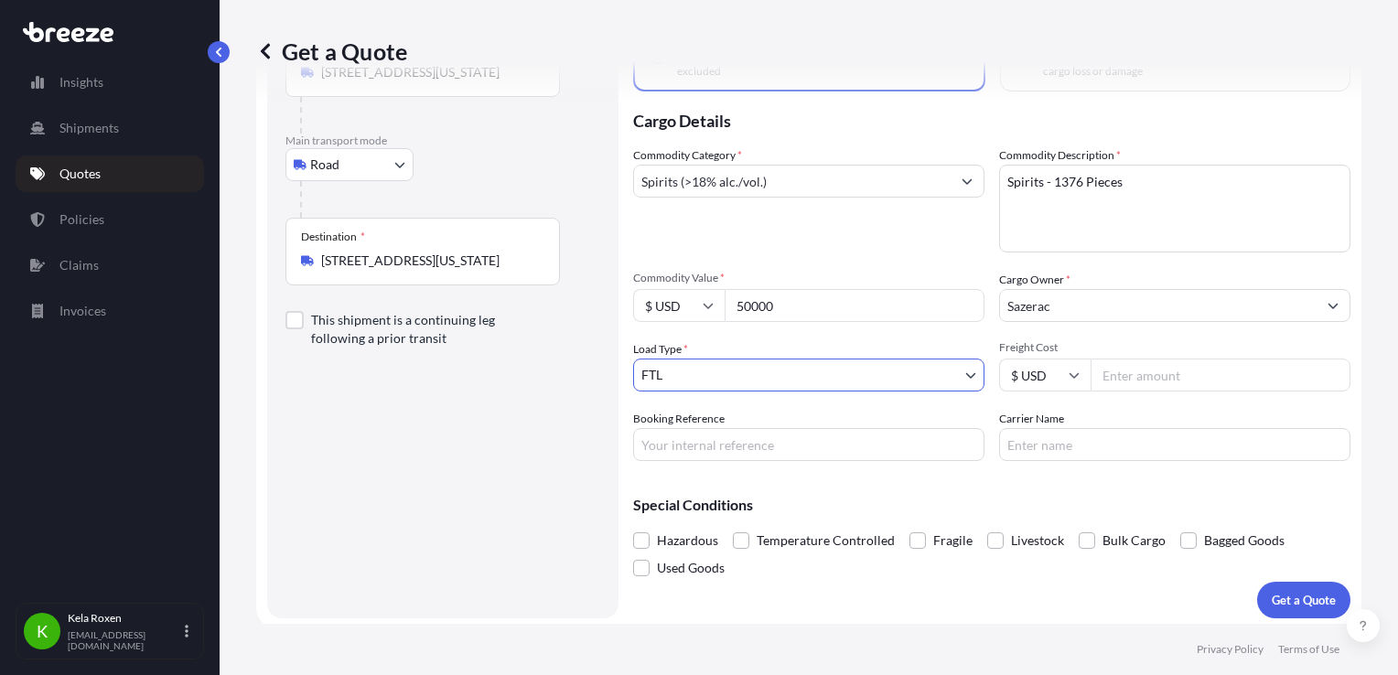
scroll to position [154, 0]
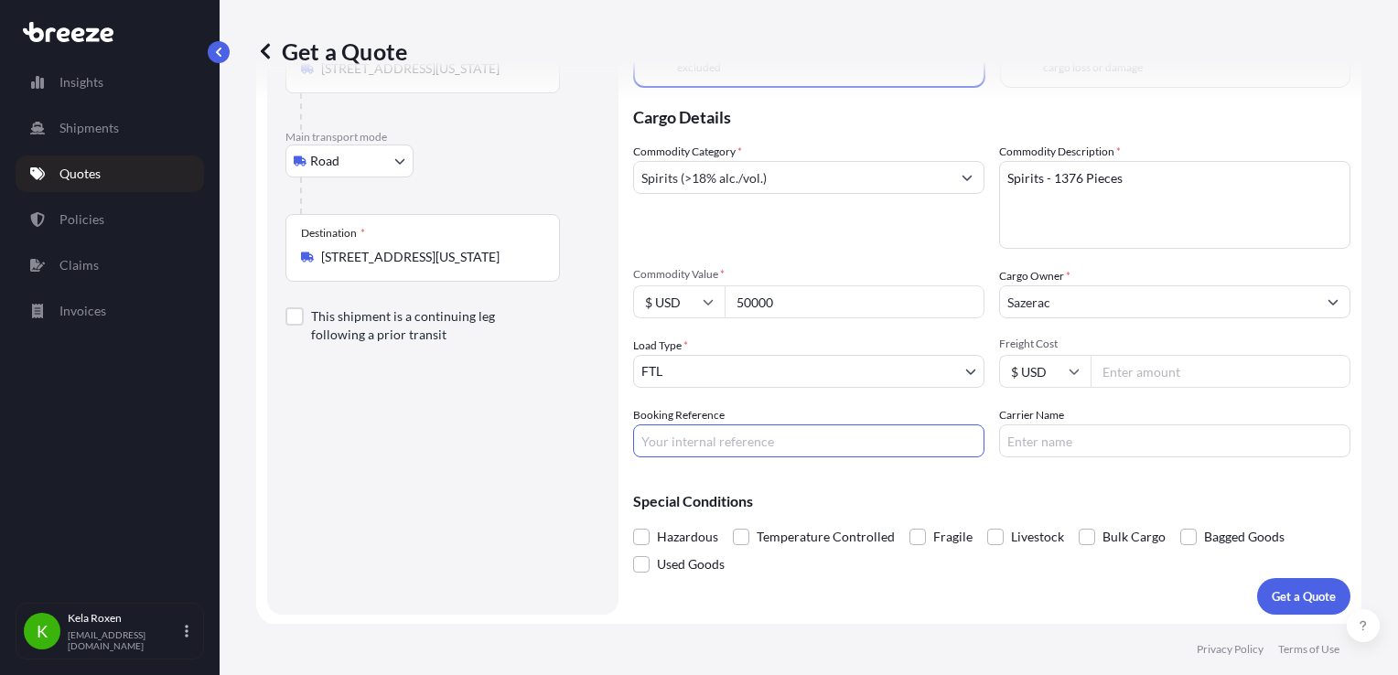
click at [758, 434] on input "Booking Reference" at bounding box center [808, 440] width 351 height 33
drag, startPoint x: 764, startPoint y: 436, endPoint x: 779, endPoint y: 450, distance: 20.1
click at [764, 437] on input "Booking Reference" at bounding box center [808, 440] width 351 height 33
paste input "E697672"
type input "E697672"
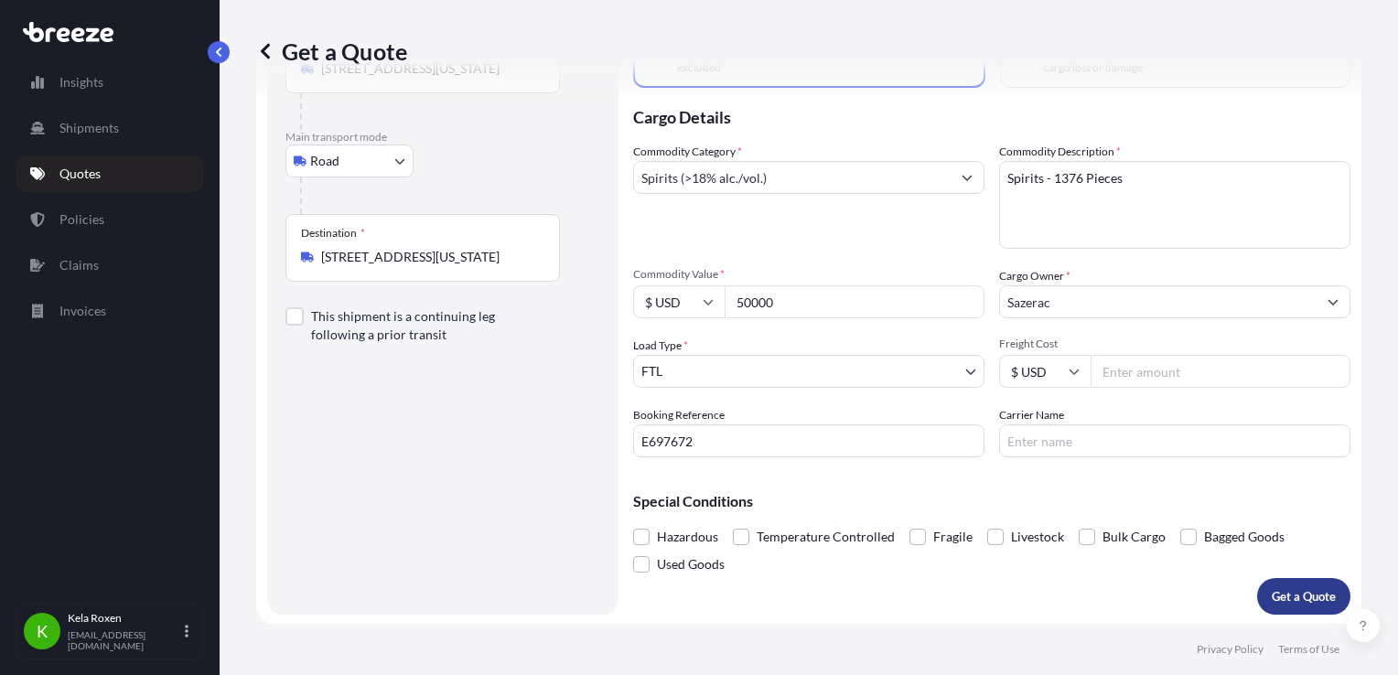
click at [1273, 598] on p "Get a Quote" at bounding box center [1304, 596] width 64 height 18
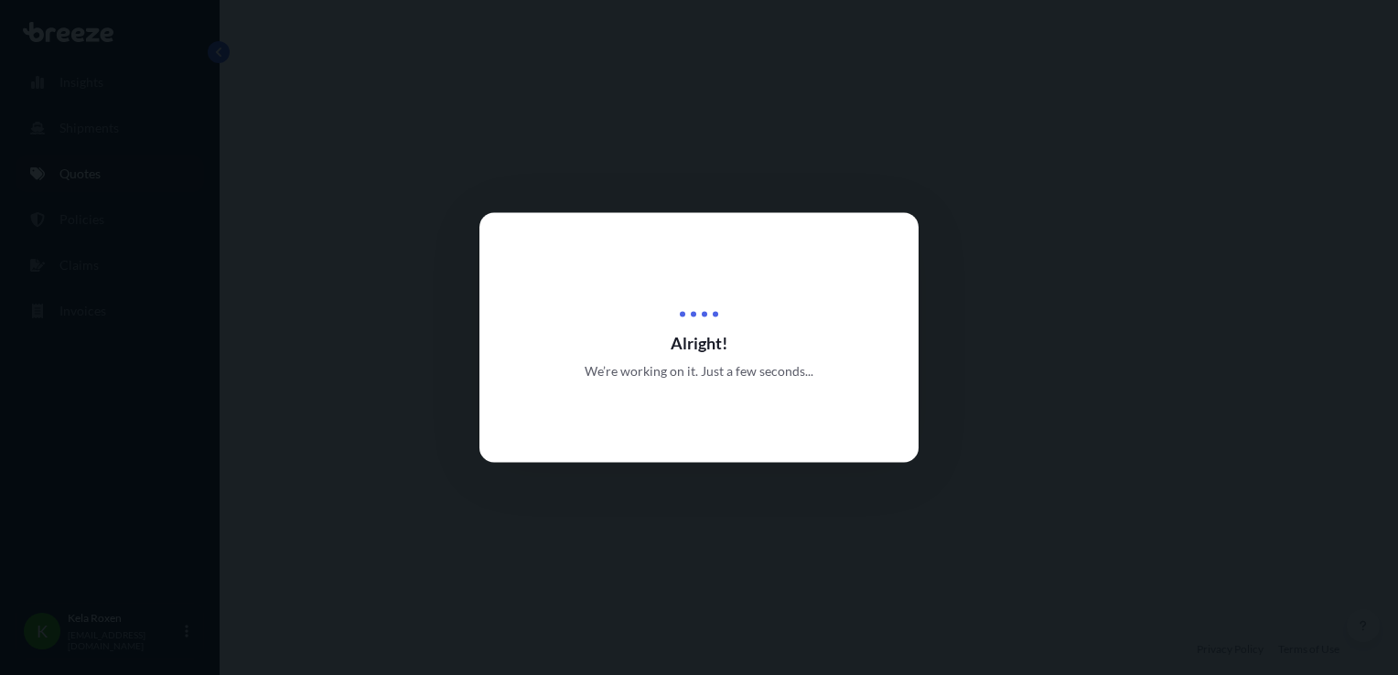
select select "Road"
select select "2"
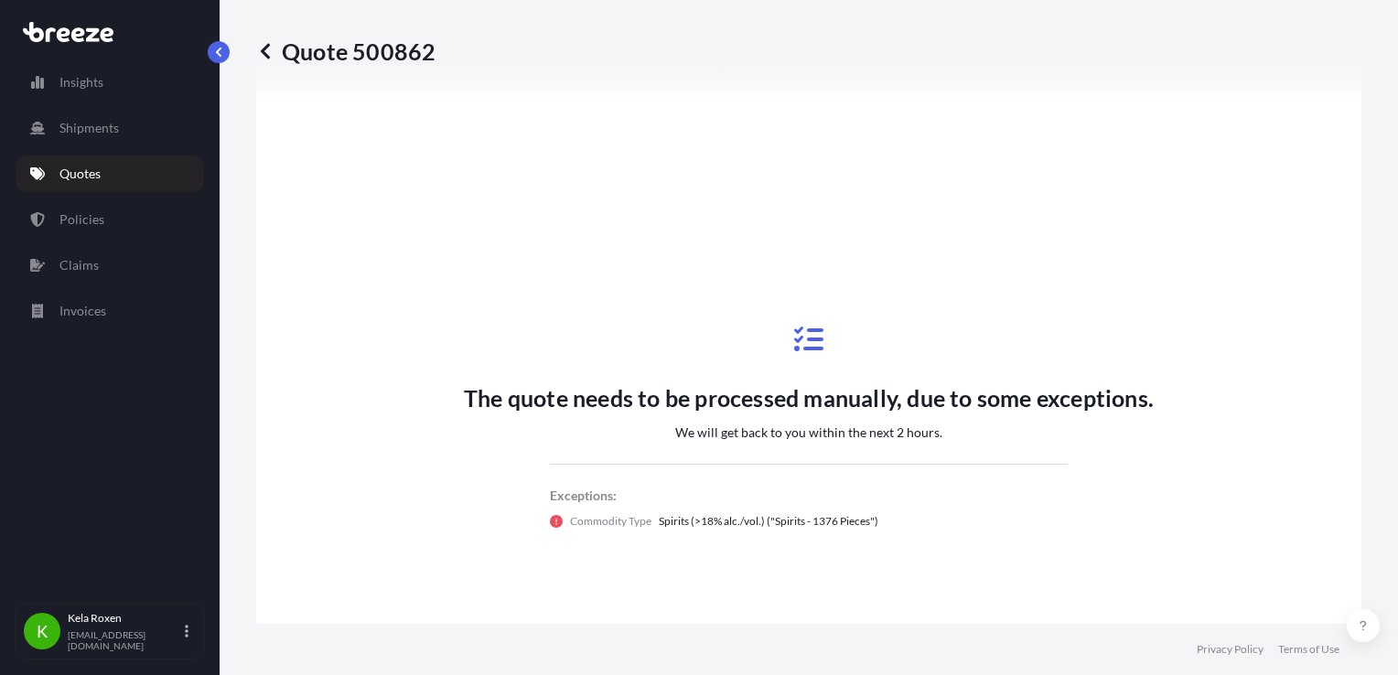
scroll to position [856, 0]
